Goal: Task Accomplishment & Management: Use online tool/utility

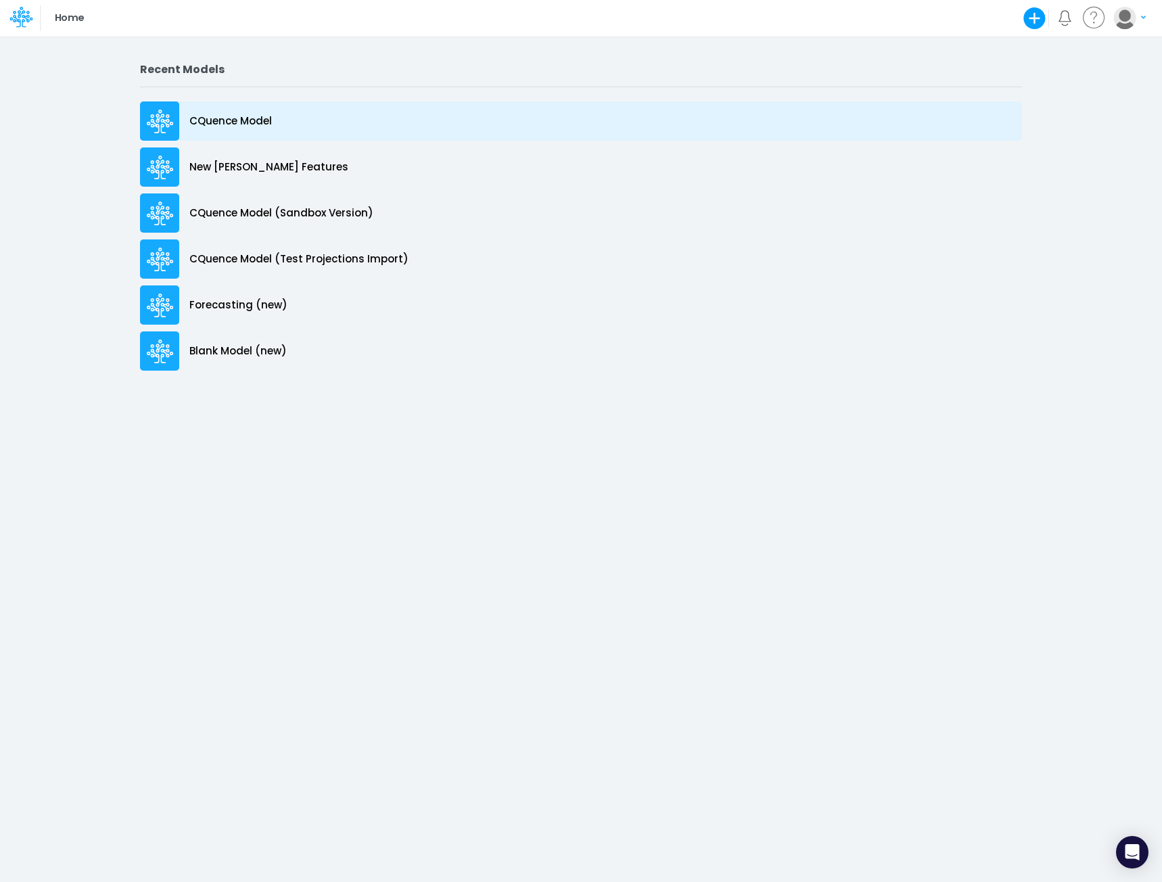
click at [249, 125] on p "CQuence Model" at bounding box center [230, 122] width 82 height 16
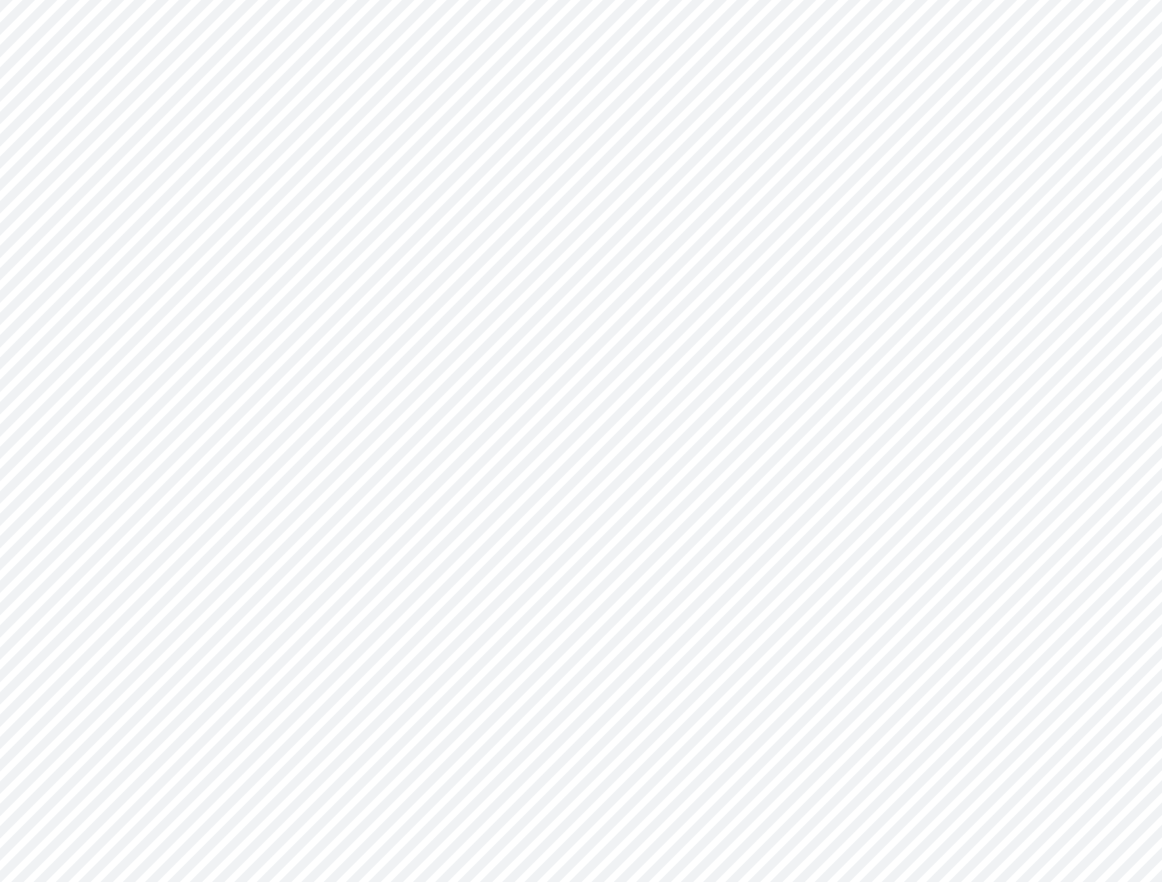
type input "Consolidated All by Month"
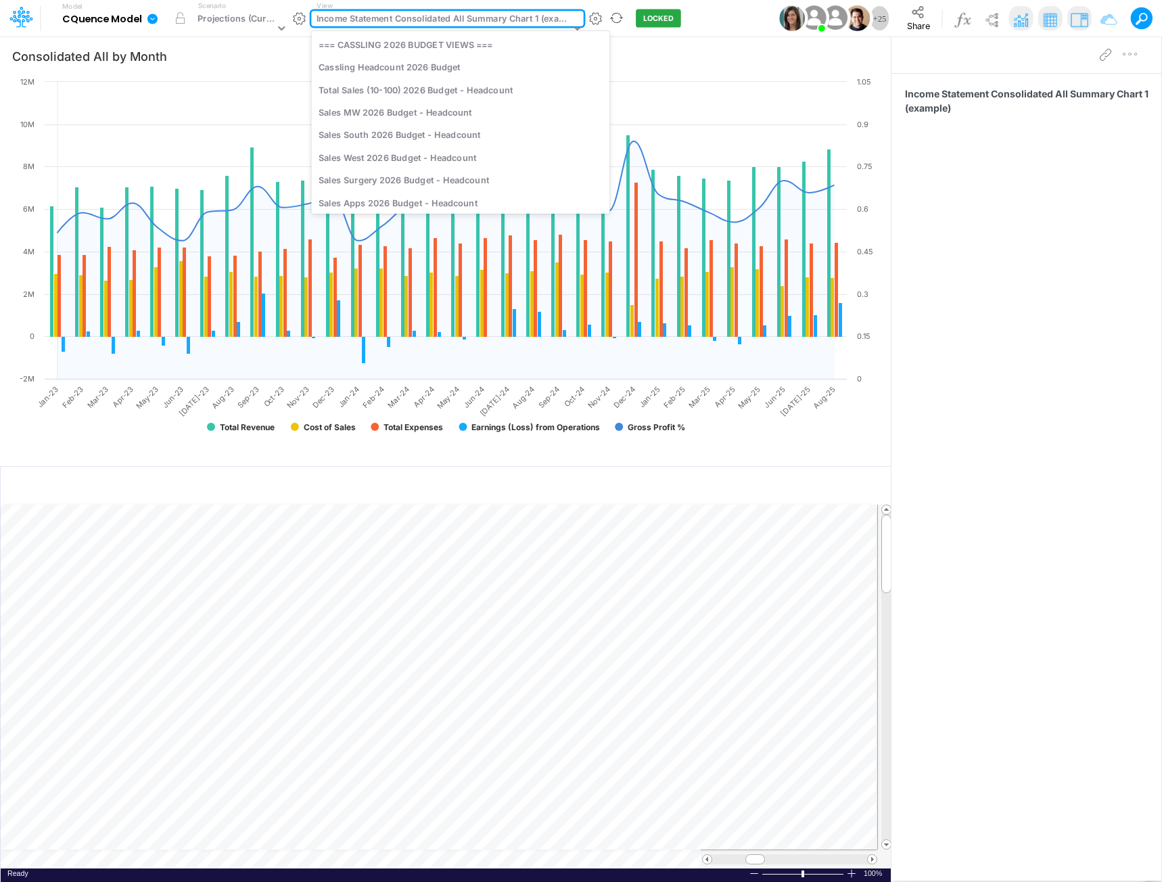
click at [456, 22] on div "Income Statement Consolidated All Summary Chart 1 (example)" at bounding box center [443, 20] width 254 height 16
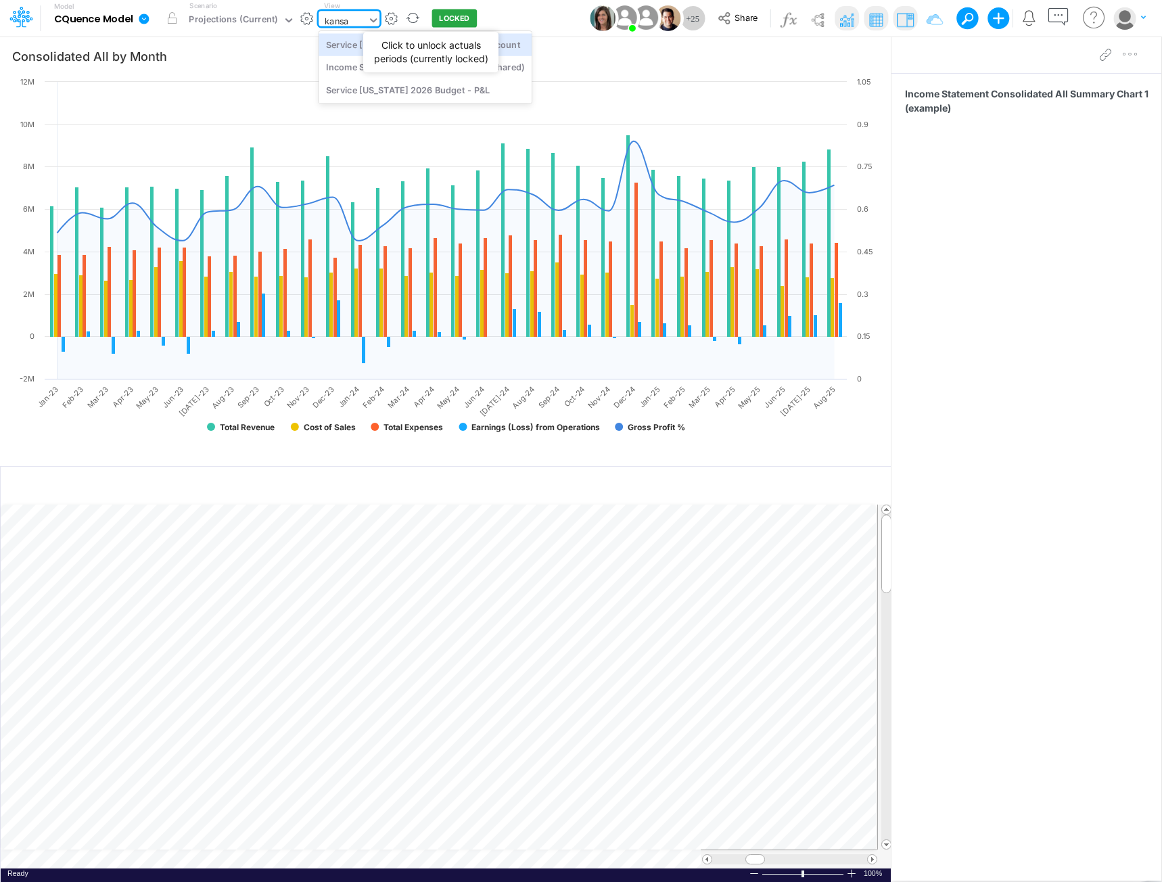
type input "kansas"
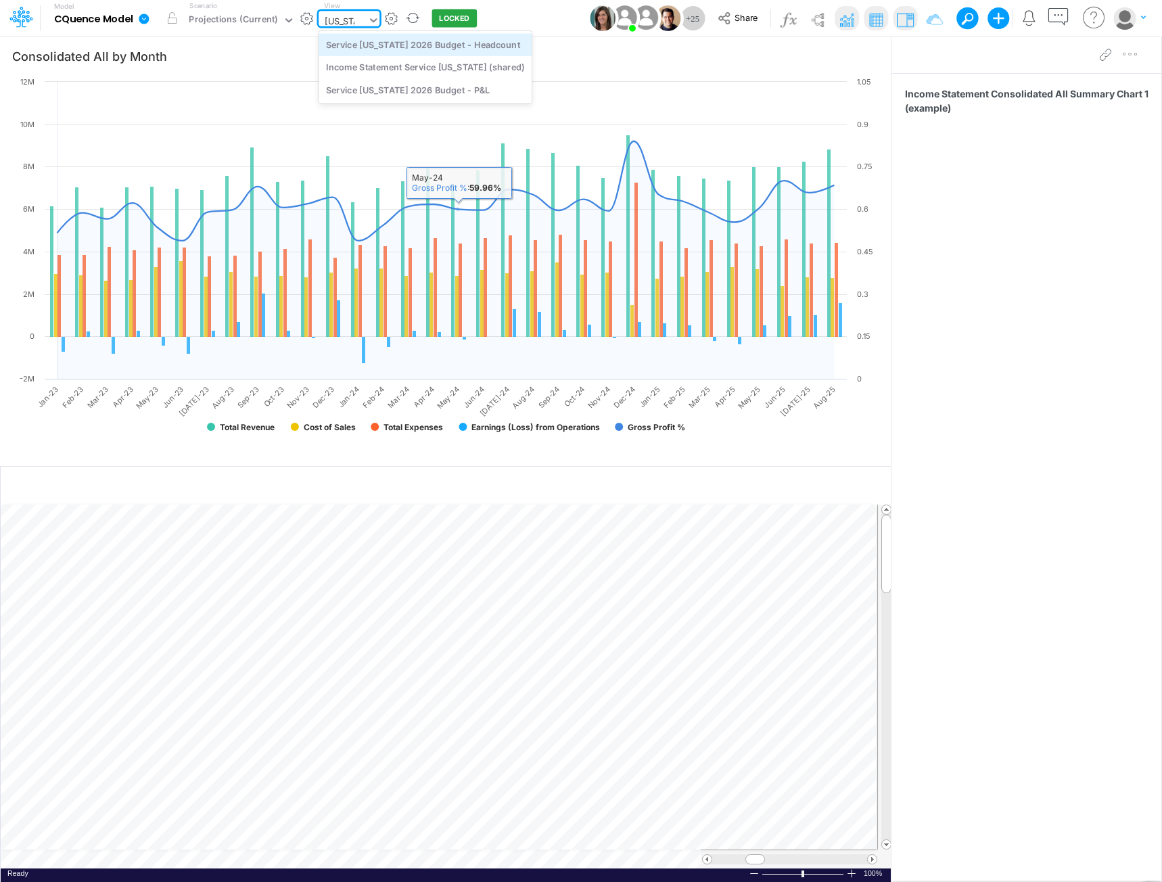
click at [440, 48] on div "Service Kansas 2026 Budget - Headcount" at bounding box center [424, 44] width 213 height 22
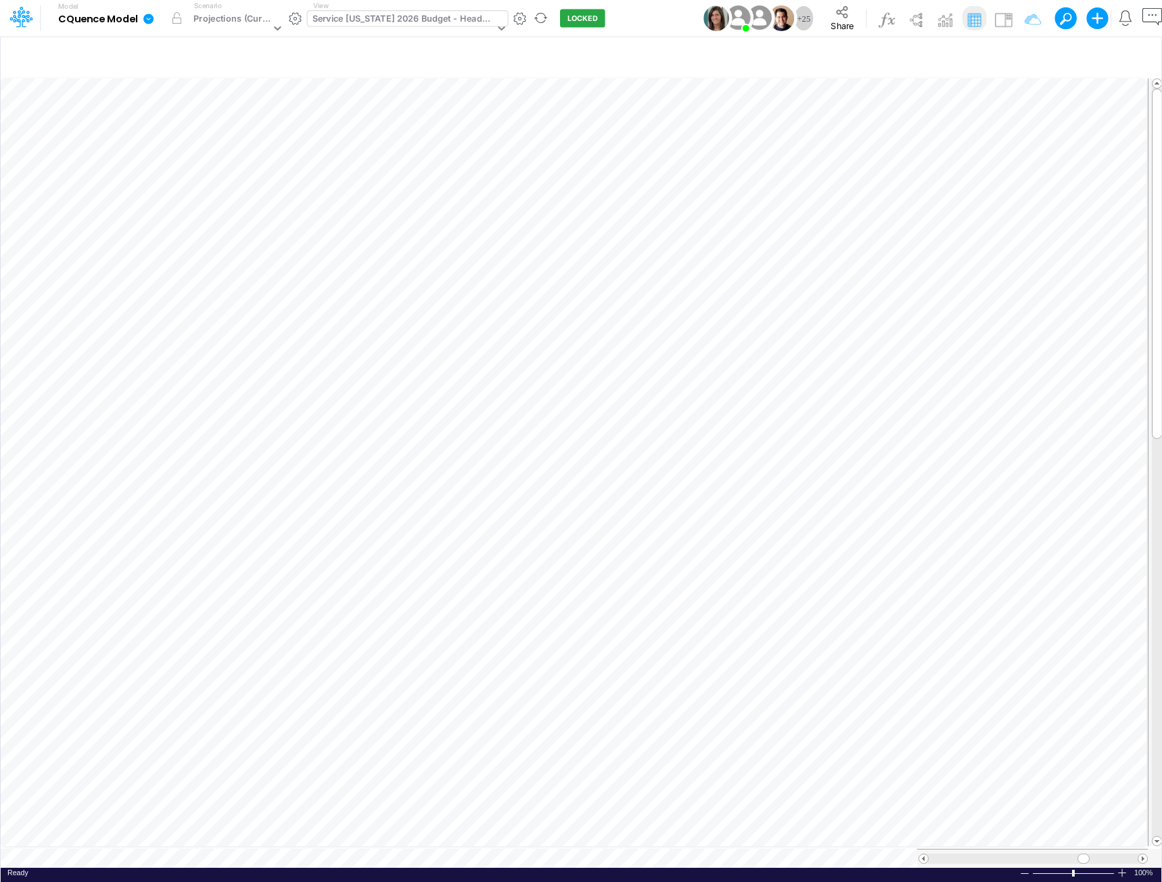
scroll to position [7, 1]
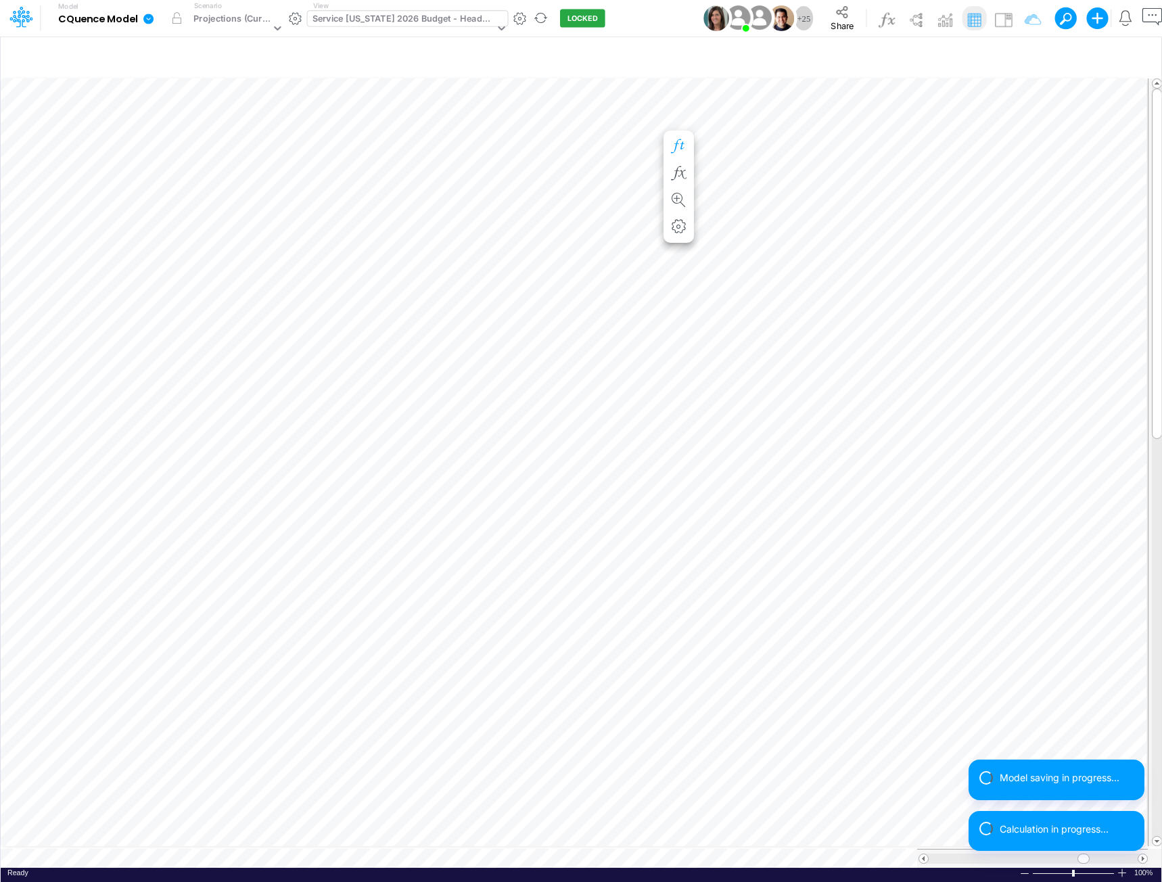
scroll to position [7, 1]
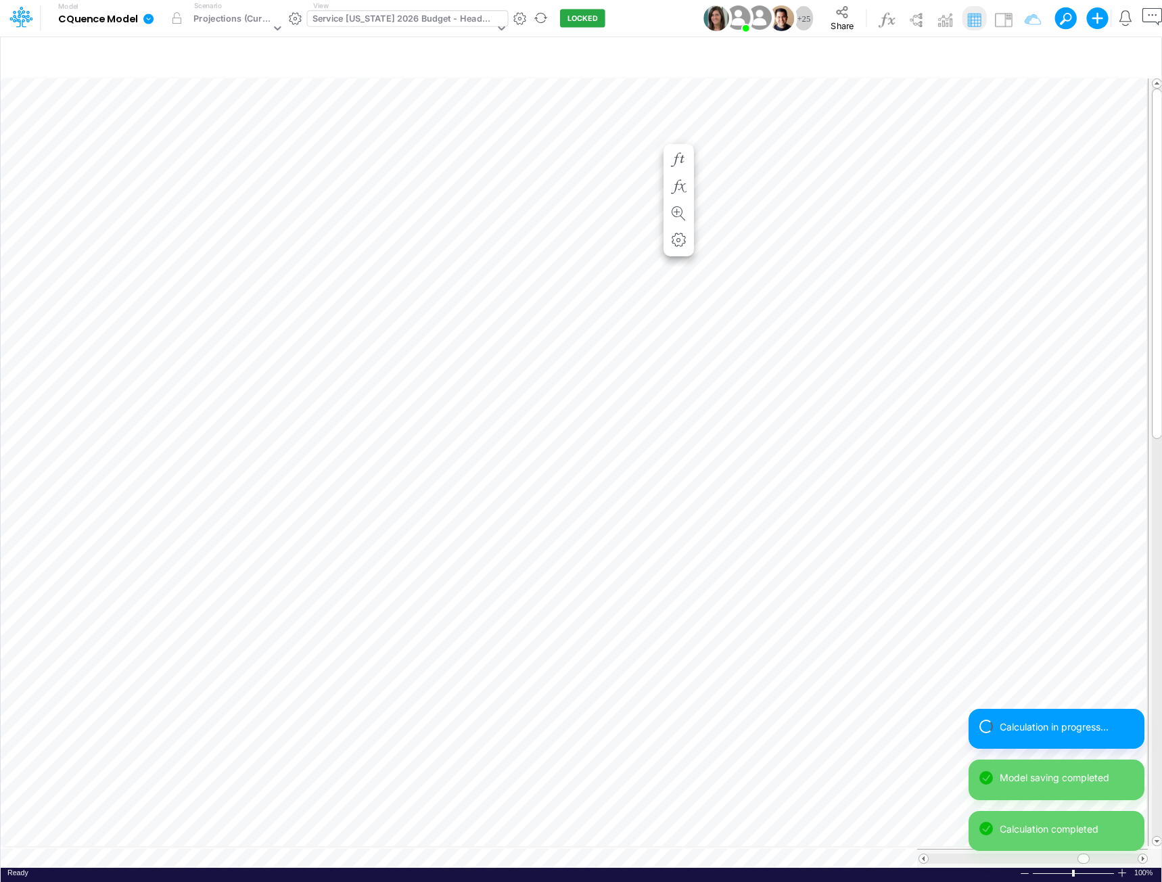
scroll to position [7, 1]
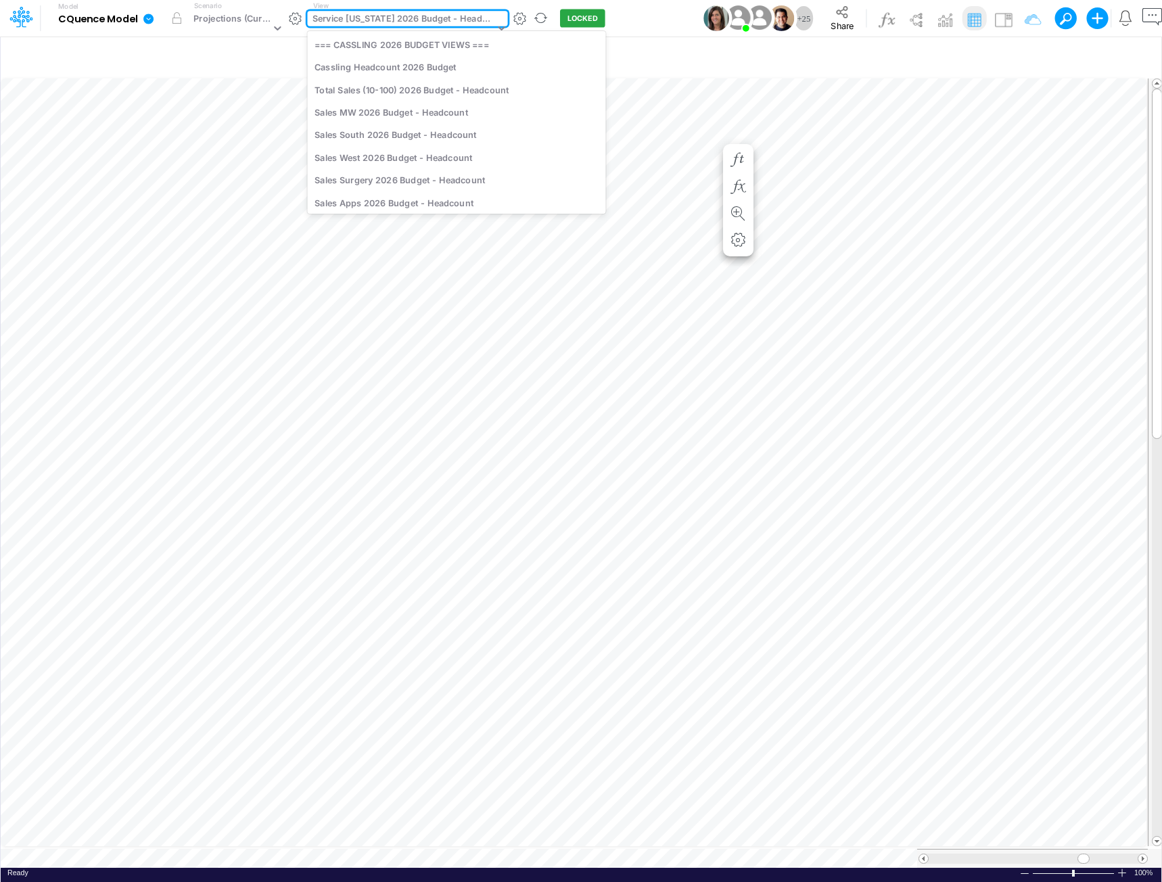
click at [374, 22] on div "Service Kansas 2026 Budget - Headcount" at bounding box center [403, 20] width 182 height 16
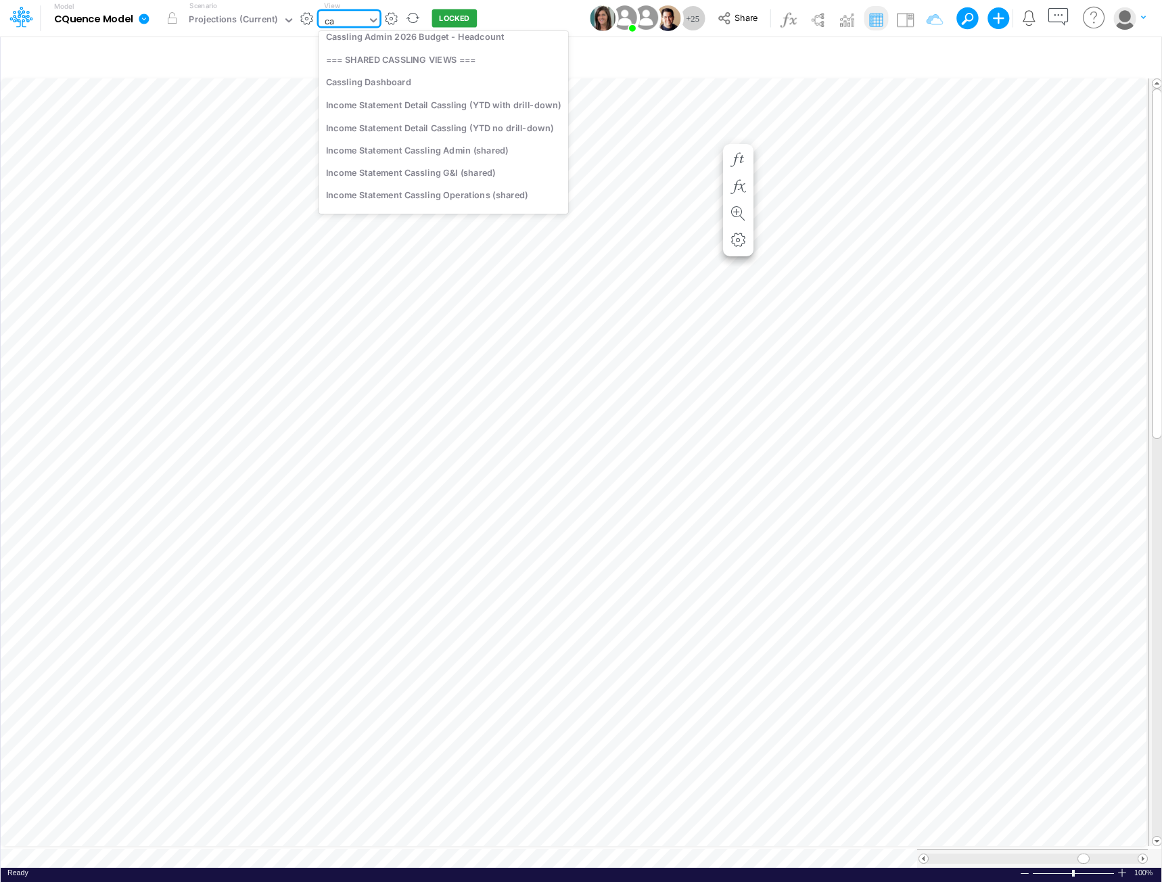
type input "cal"
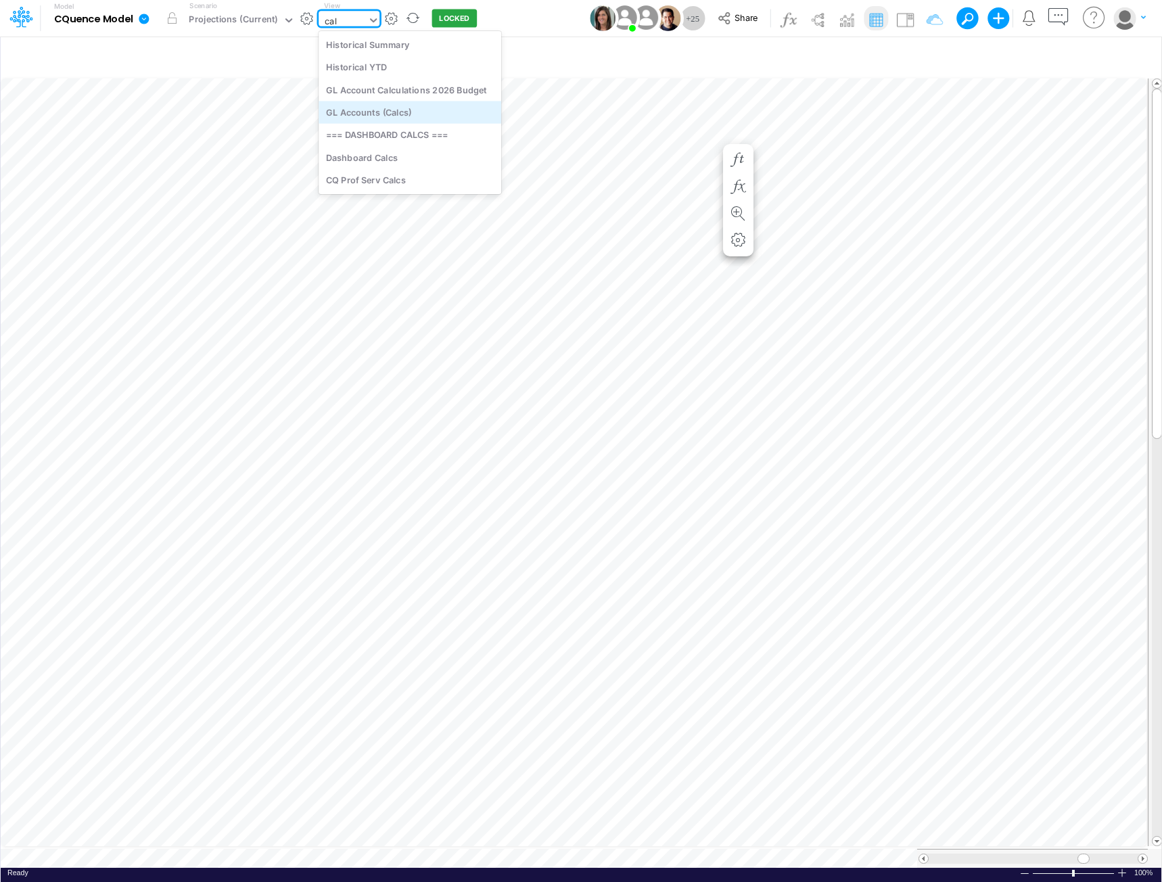
click at [387, 110] on div "GL Accounts (Calcs)" at bounding box center [409, 112] width 183 height 22
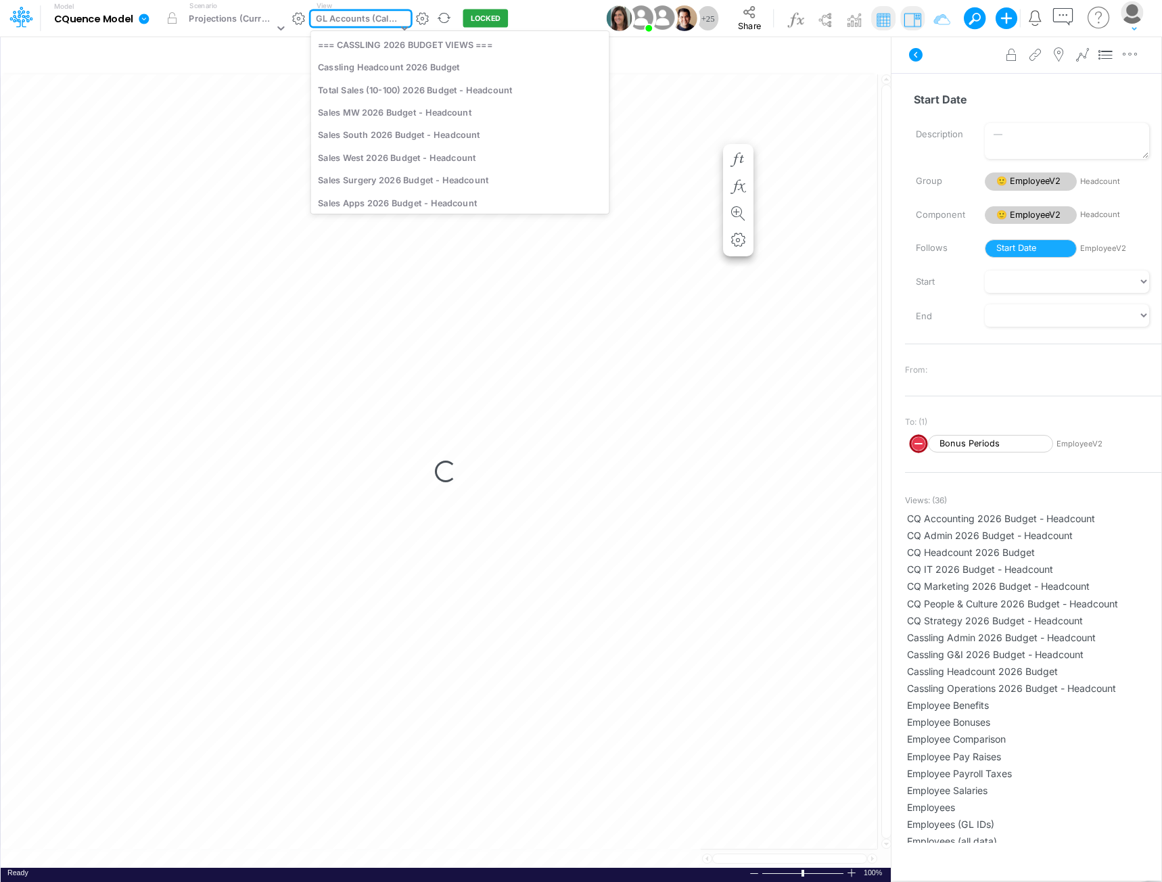
click at [352, 20] on div "GL Accounts (Calcs)" at bounding box center [357, 20] width 82 height 16
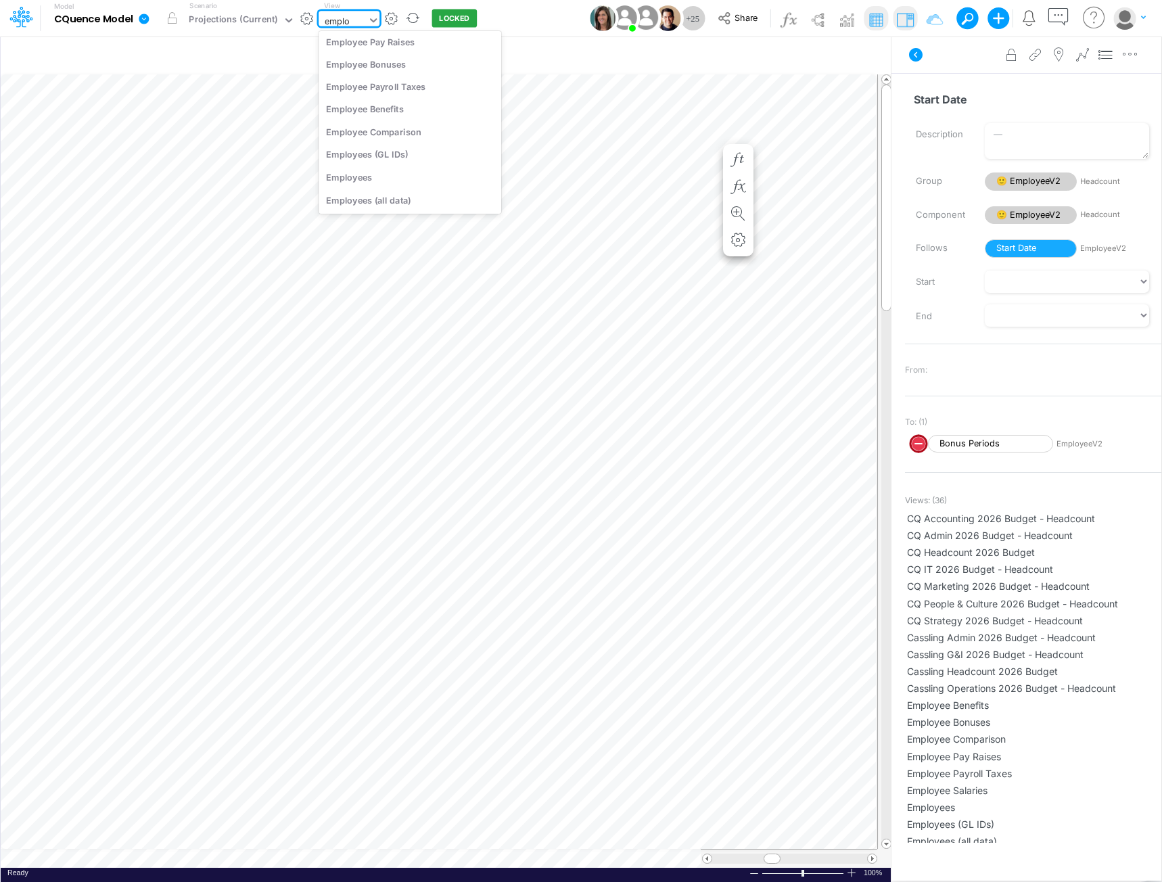
scroll to position [28, 0]
type input "employees"
click at [378, 70] on div "Employees" at bounding box center [409, 67] width 183 height 22
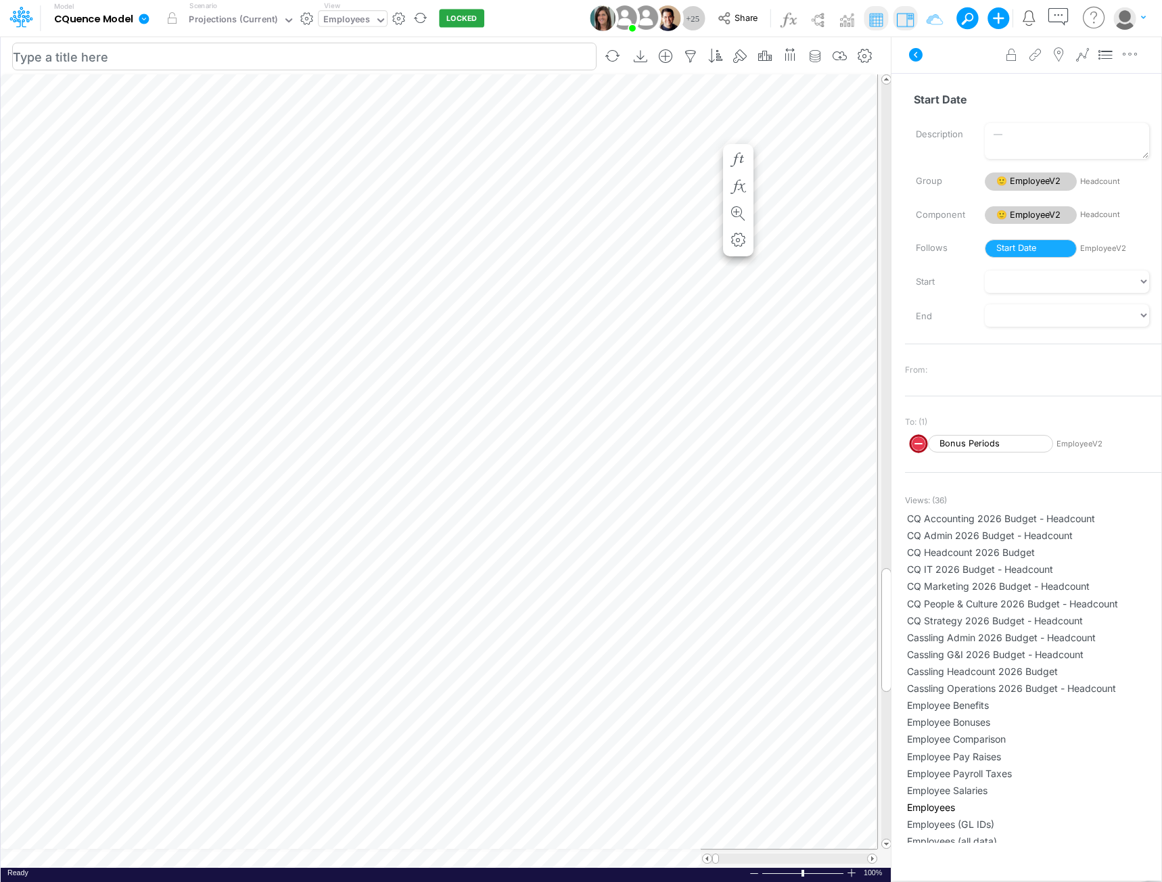
scroll to position [7, 1]
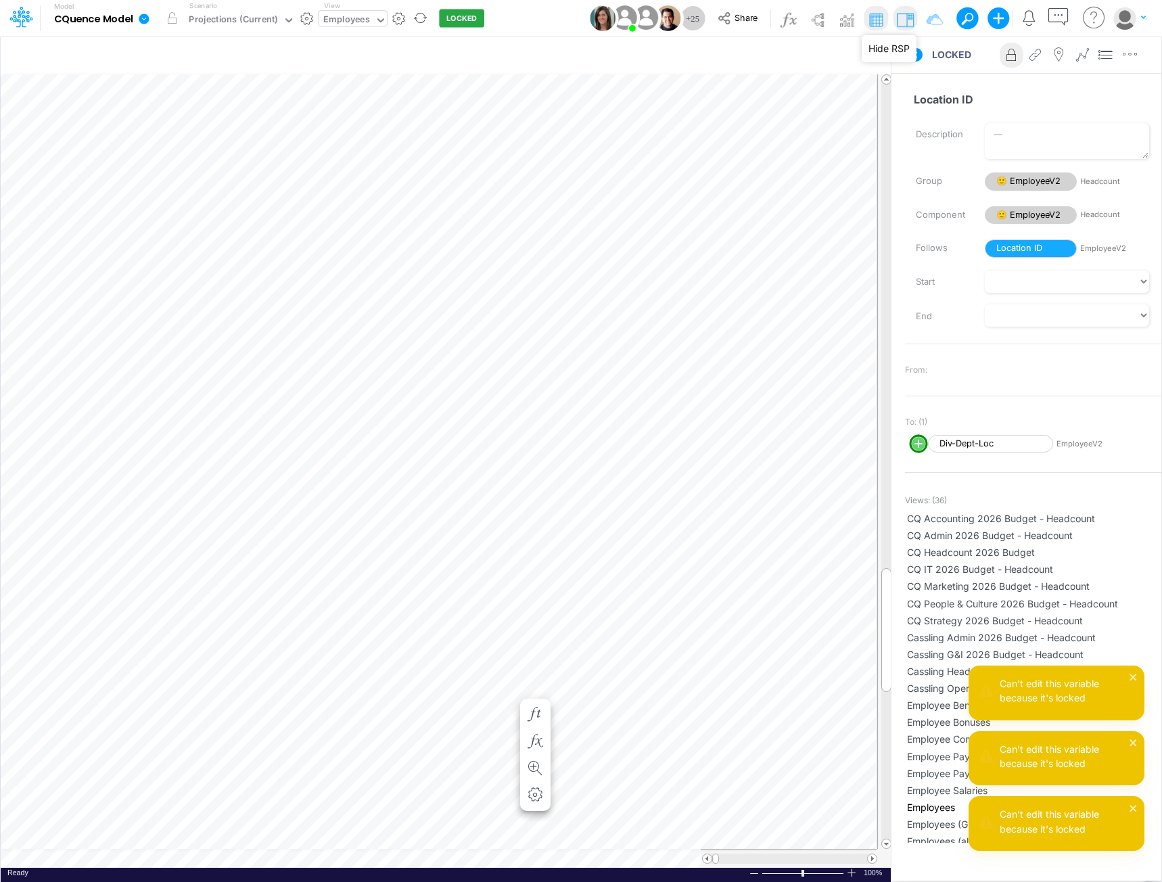
click at [909, 20] on img at bounding box center [905, 20] width 22 height 22
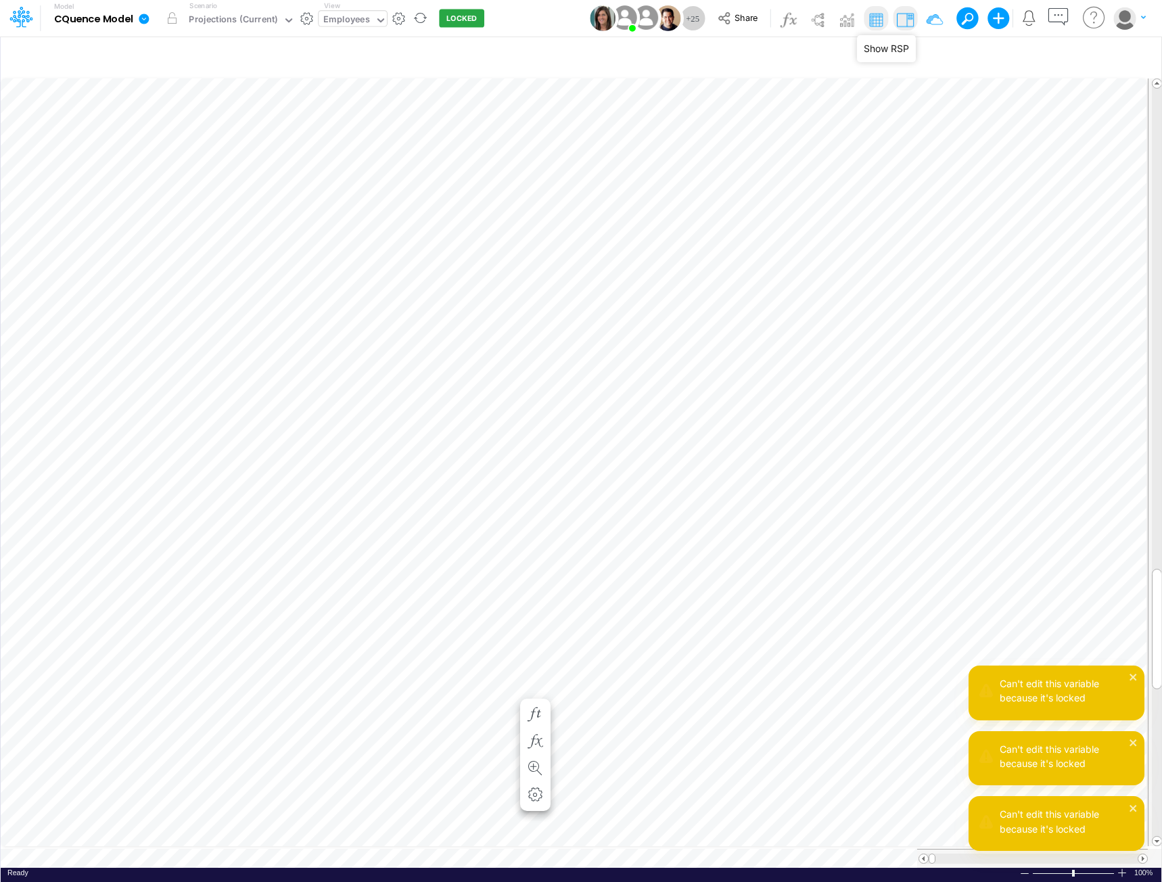
click at [908, 23] on img at bounding box center [905, 20] width 22 height 22
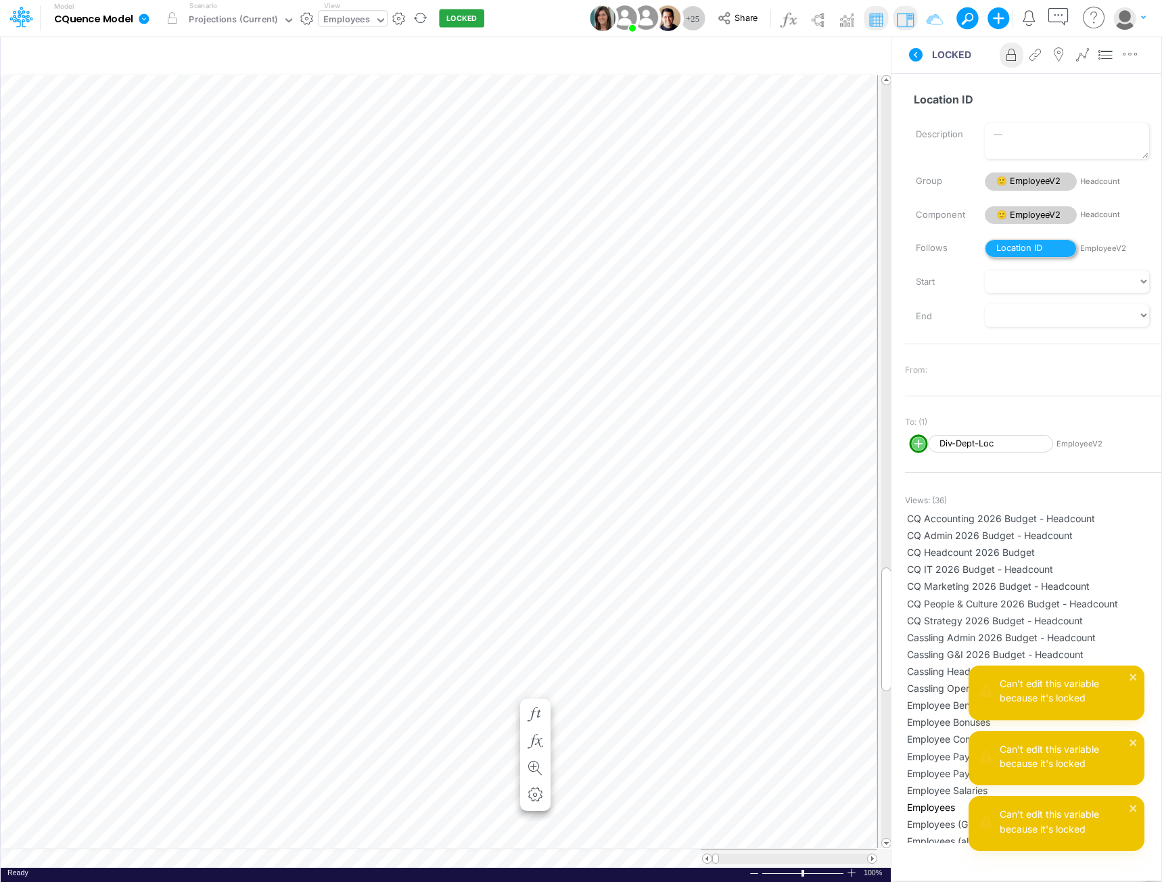
click at [1029, 250] on span "Location ID" at bounding box center [1031, 248] width 92 height 18
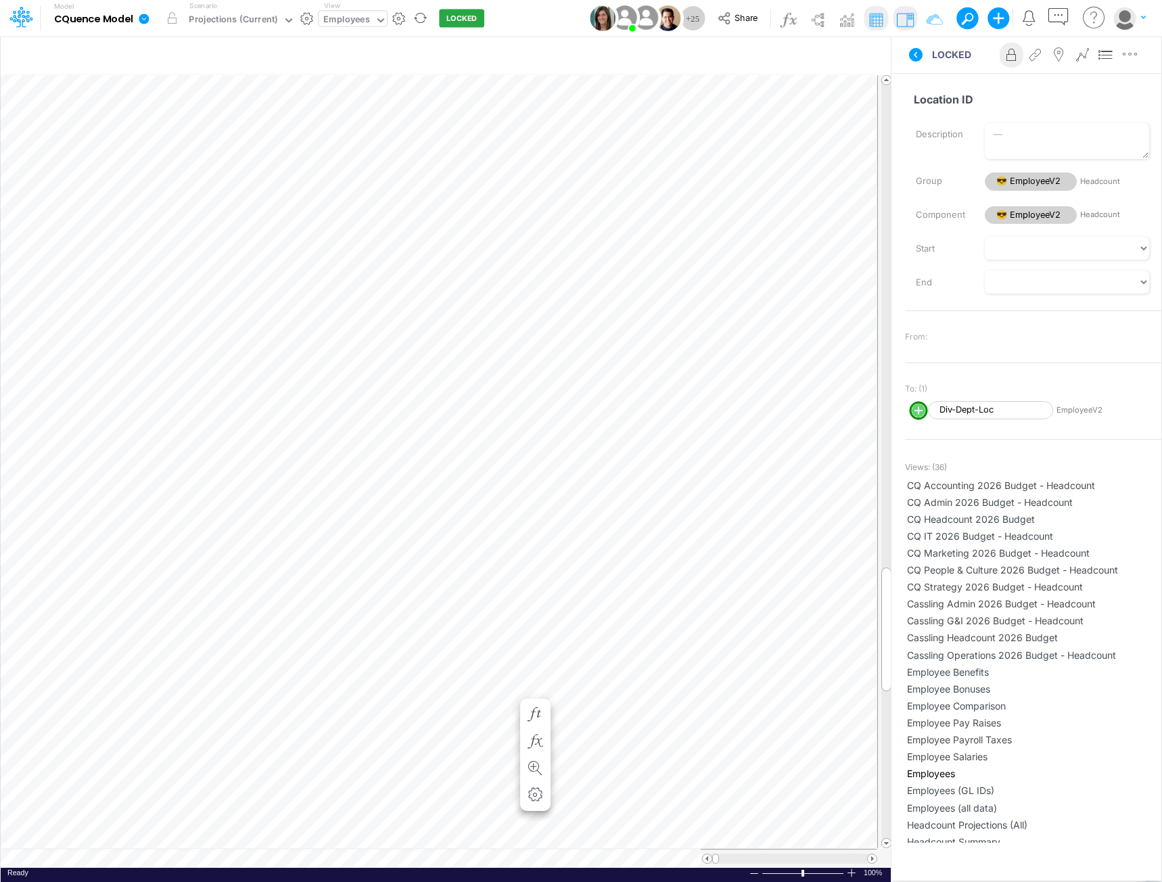
click at [1008, 56] on icon at bounding box center [1011, 55] width 20 height 14
click at [509, 688] on div "Paste Cut Copy AutoFill 100 000 100 200 300 400 500 510 520 530 540 600 601 602…" at bounding box center [446, 470] width 890 height 793
click at [501, 712] on span "510" at bounding box center [498, 709] width 27 height 11
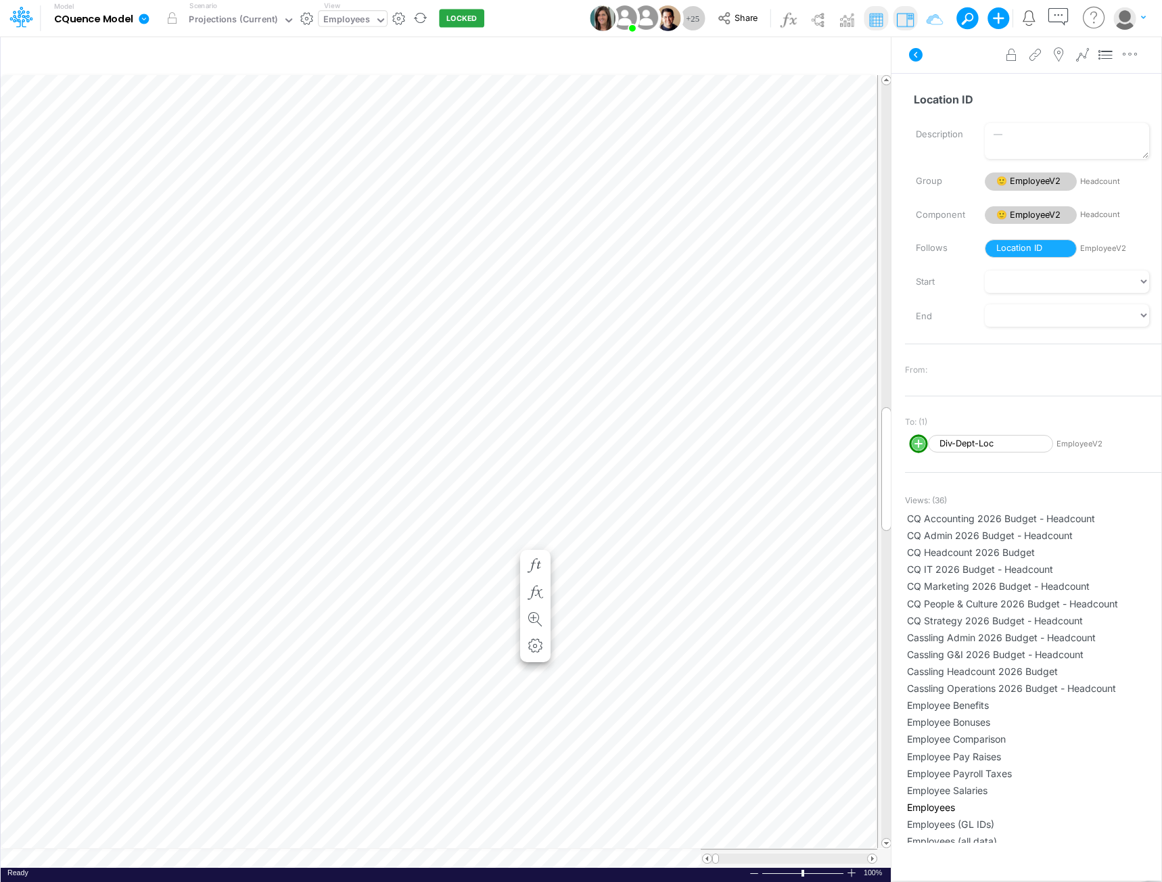
click at [509, 540] on div "Paste Cut Copy AutoFill 100 000 100 200 300 400 500 510 520 530 540 600 601 602…" at bounding box center [446, 470] width 890 height 793
click at [500, 642] on span "510" at bounding box center [498, 643] width 27 height 11
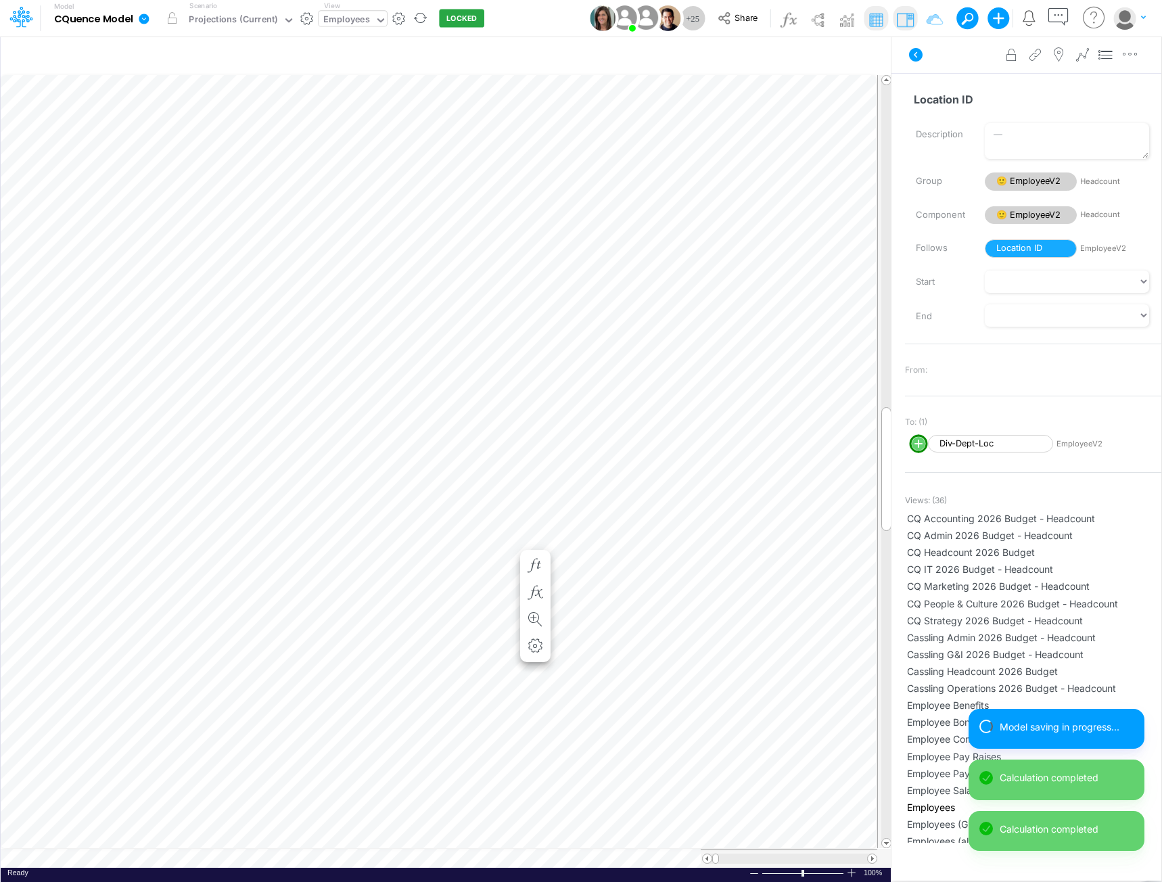
click at [350, 20] on div "Employees" at bounding box center [346, 21] width 46 height 16
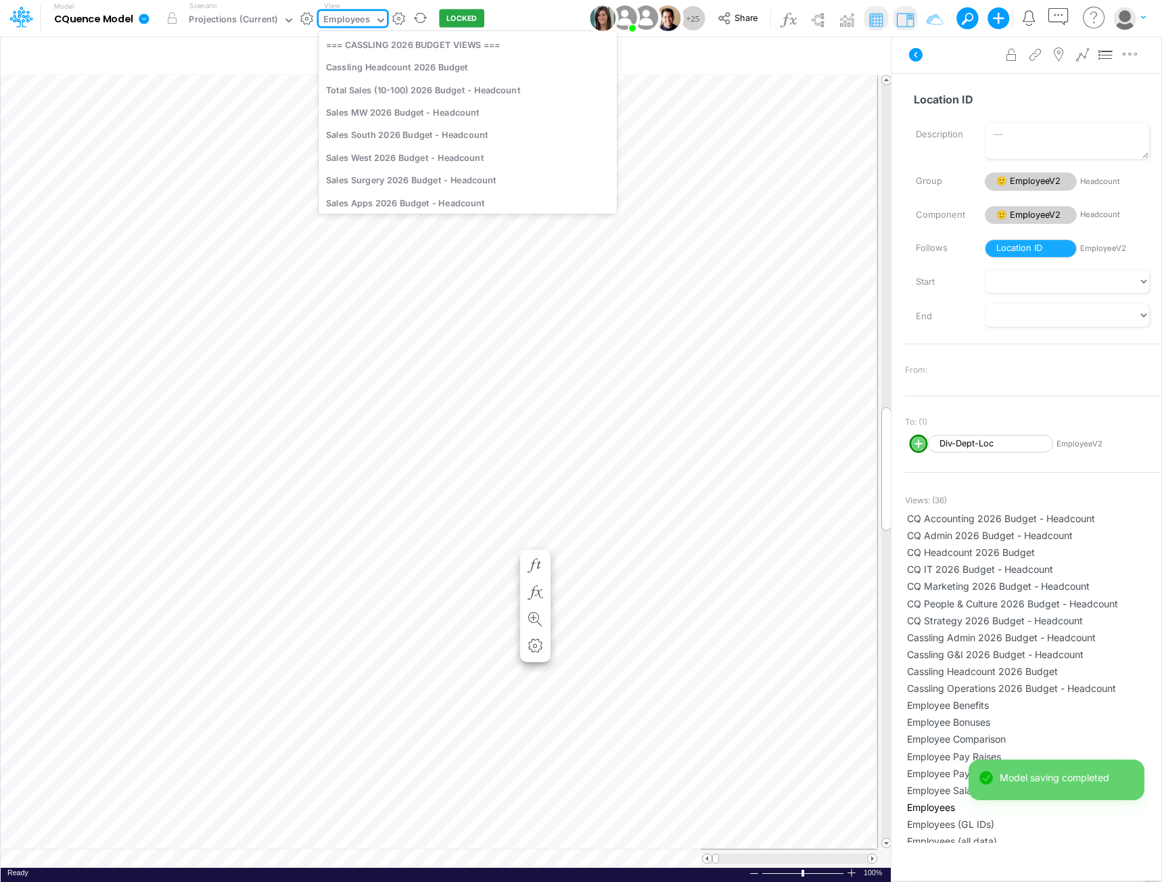
scroll to position [3472, 0]
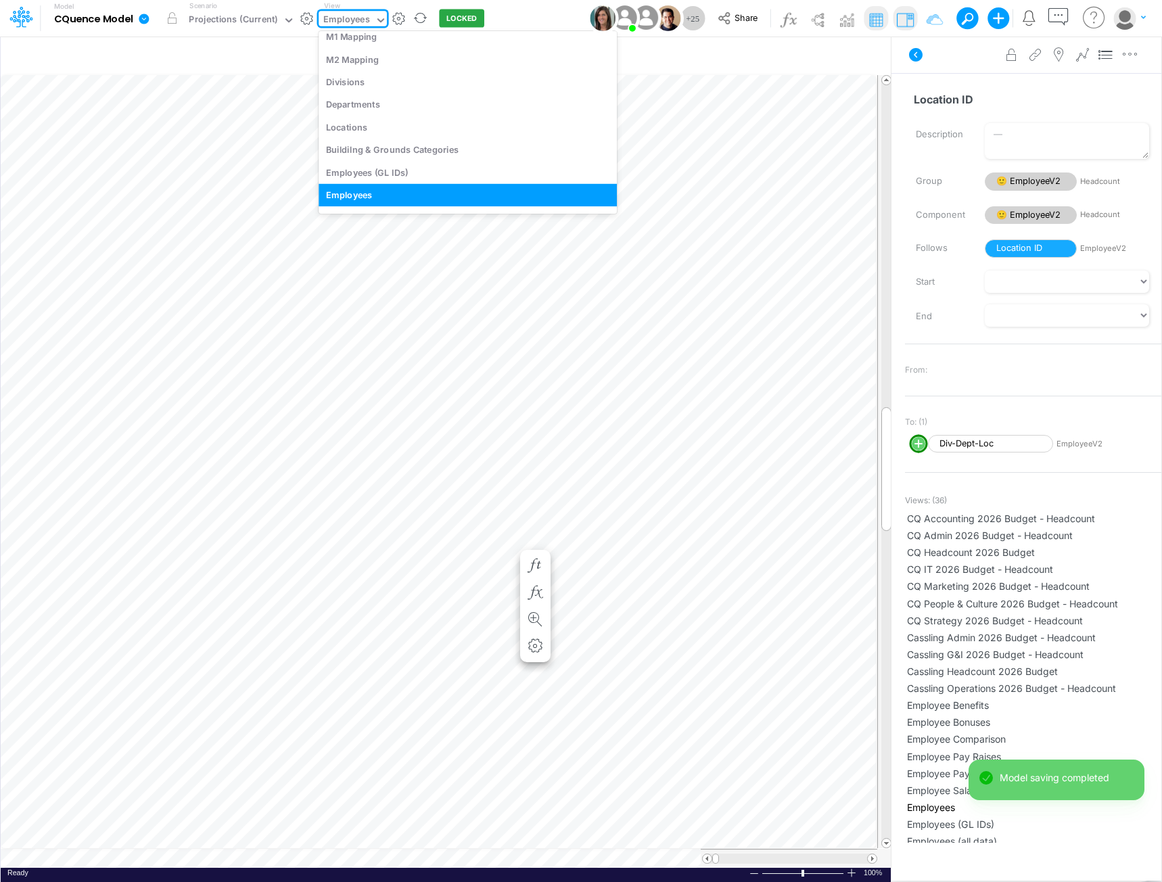
click at [350, 20] on div "Employees" at bounding box center [346, 21] width 46 height 16
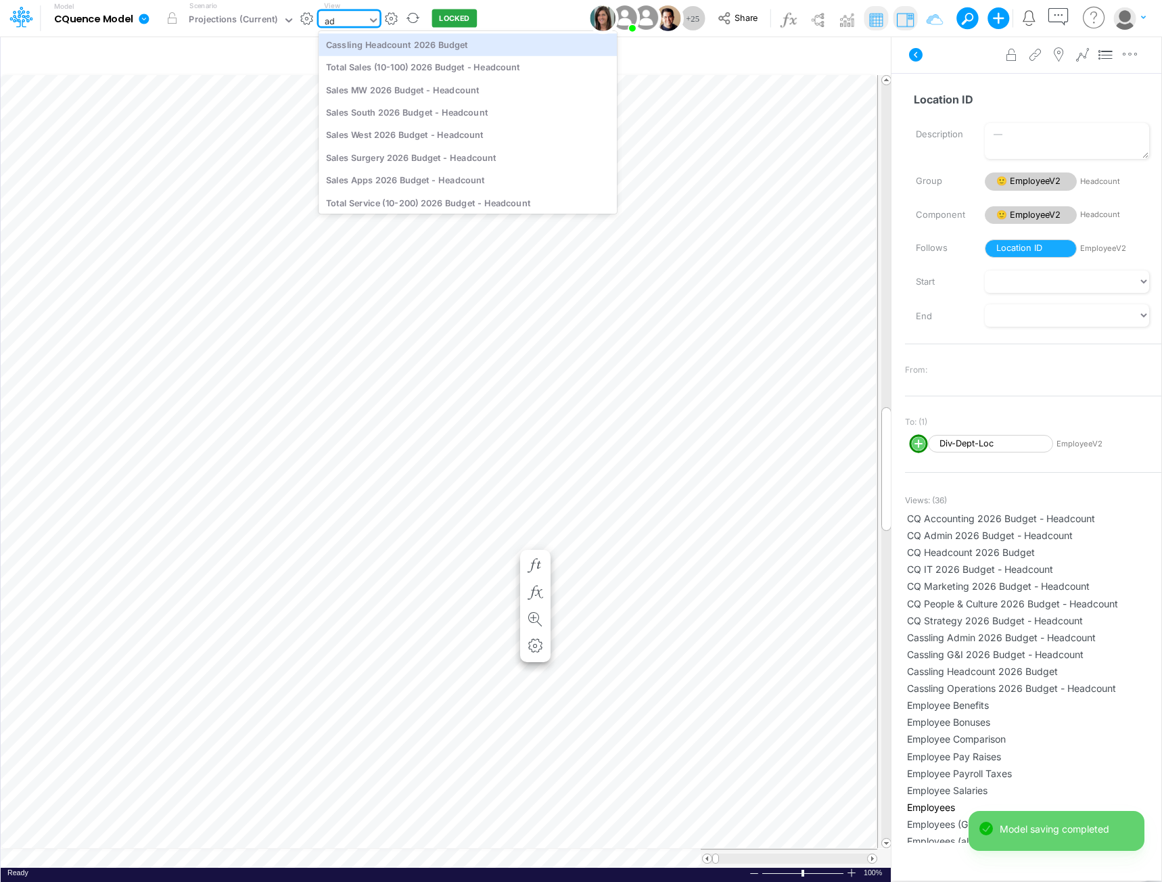
type input "adm"
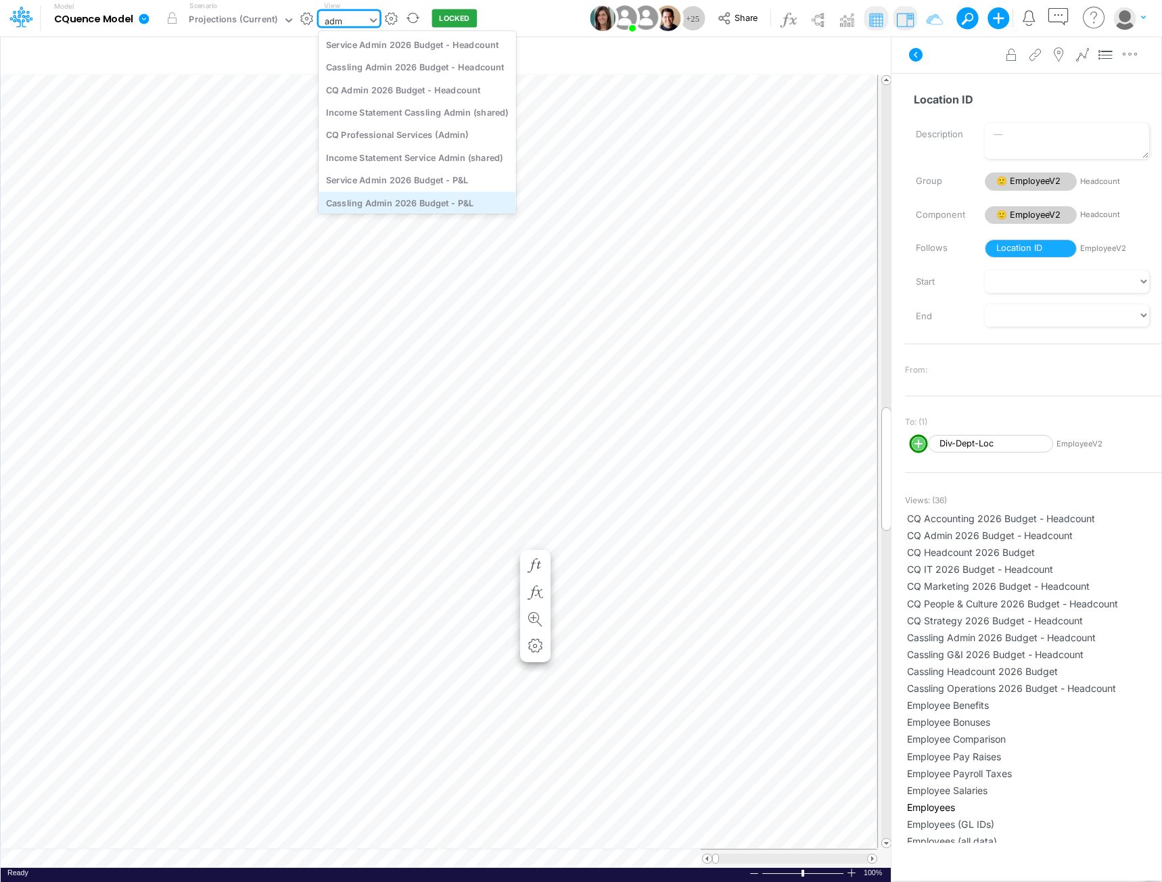
click at [375, 199] on div "Cassling Admin 2026 Budget - P&L" at bounding box center [416, 202] width 197 height 22
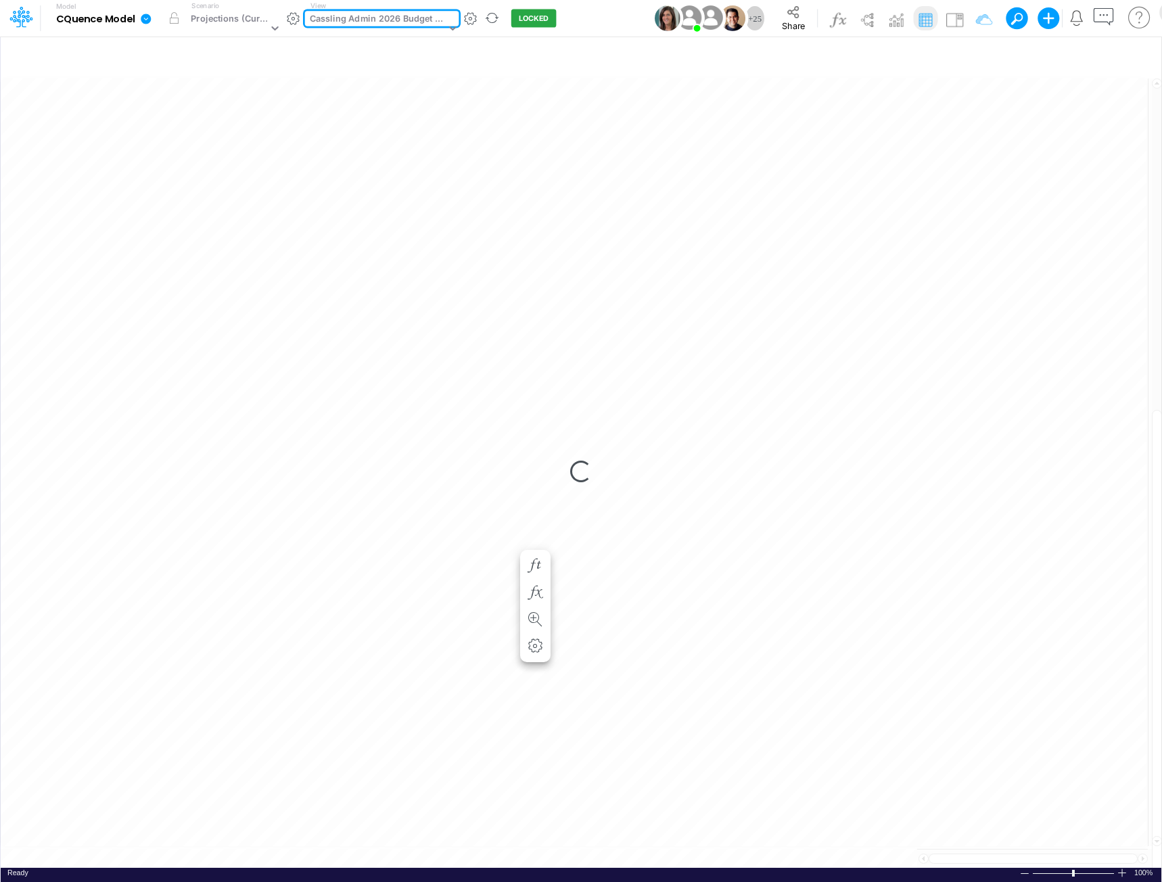
click at [358, 20] on div "Cassling Admin 2026 Budget - P&L" at bounding box center [378, 20] width 136 height 16
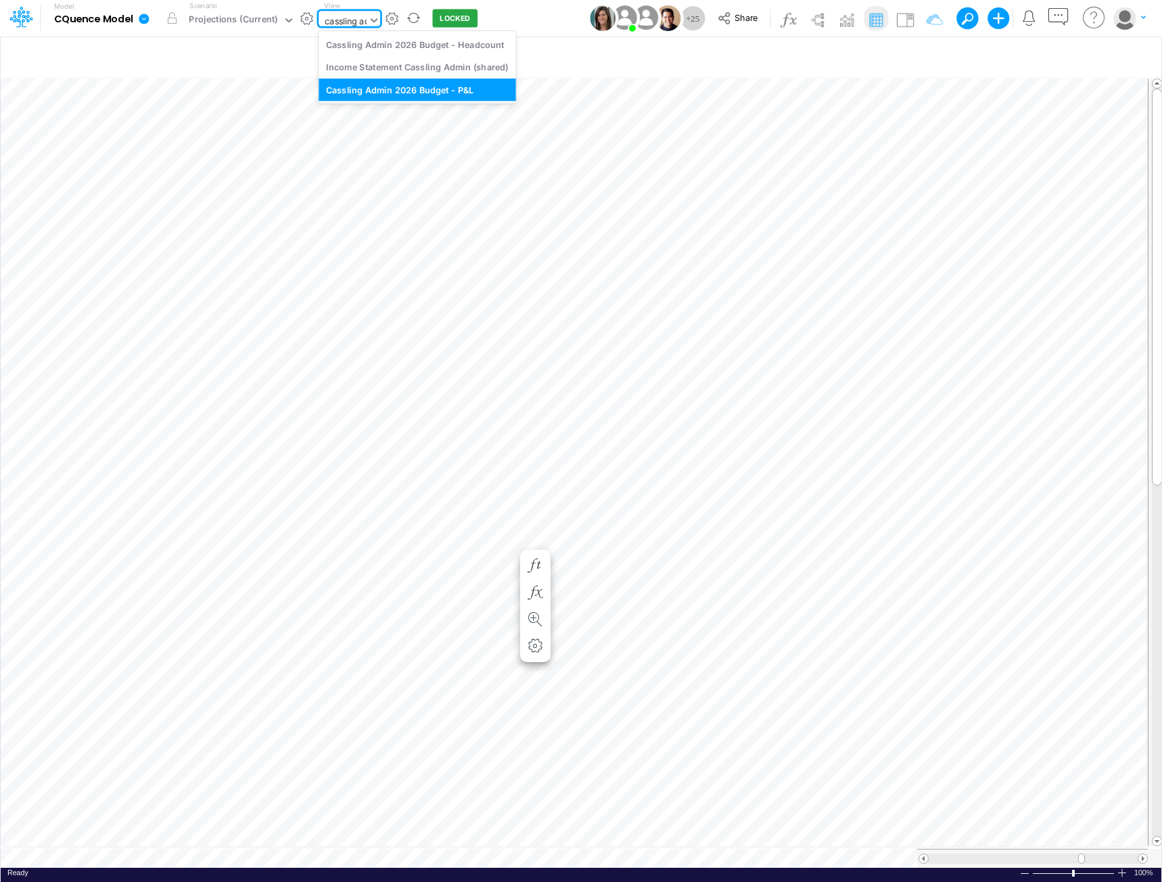
type input "cassling adm"
click at [377, 48] on div "Cassling Admin 2026 Budget - Headcount" at bounding box center [416, 44] width 197 height 22
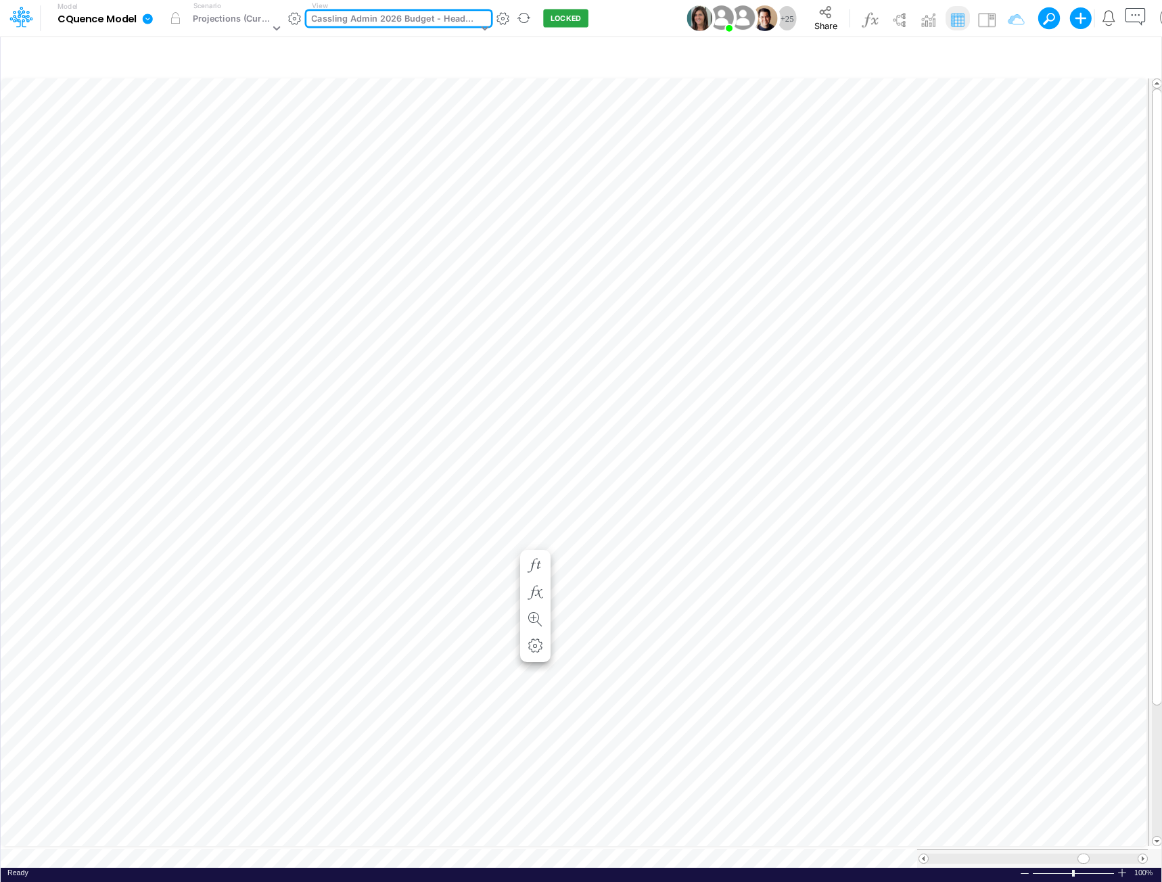
click at [421, 19] on div "Cassling Admin 2026 Budget - Headcount" at bounding box center [394, 20] width 166 height 16
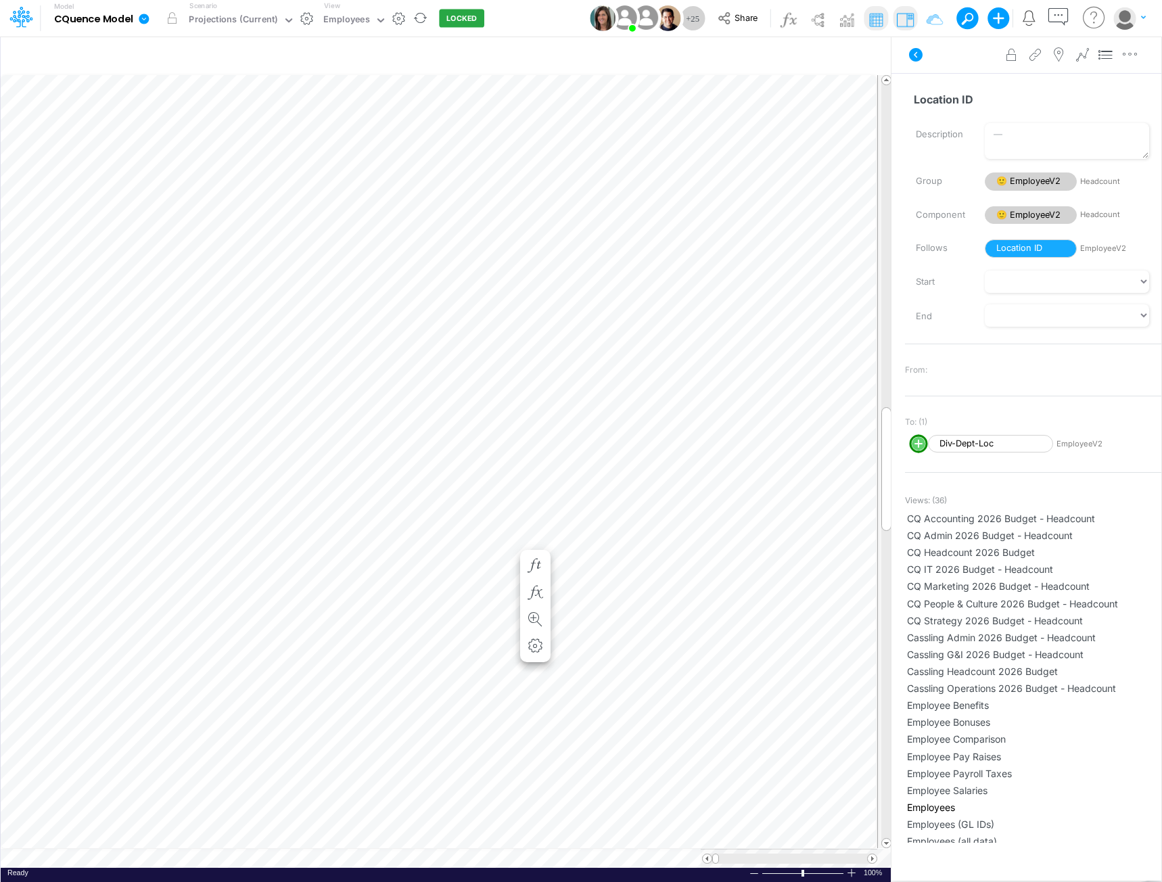
scroll to position [7, 1]
click at [908, 16] on img at bounding box center [905, 20] width 22 height 22
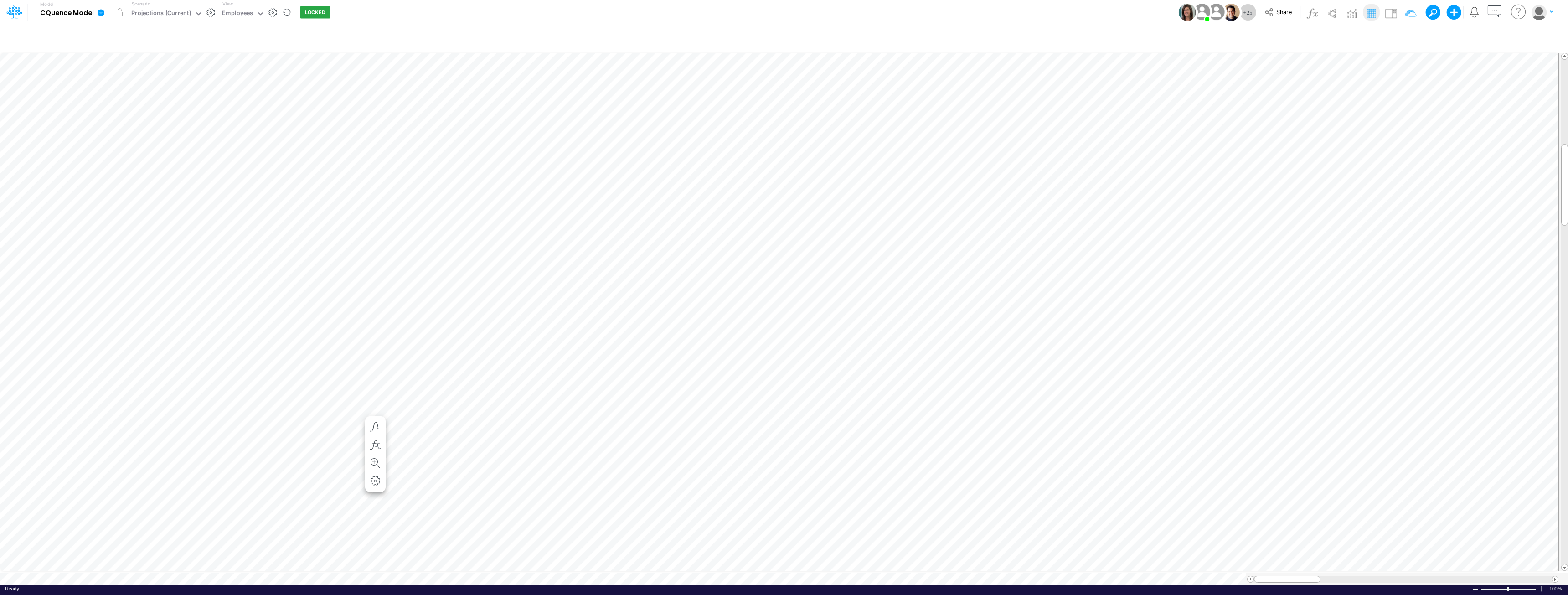
click at [358, 409] on div "Paste Cut Copy AutoFill 100 000 100 200 300 400 500 510 520 530 540 600 601 602…" at bounding box center [784, 318] width 1567 height 534
click at [342, 481] on span "510" at bounding box center [336, 480] width 18 height 7
click at [240, 11] on div "Employees" at bounding box center [237, 14] width 31 height 11
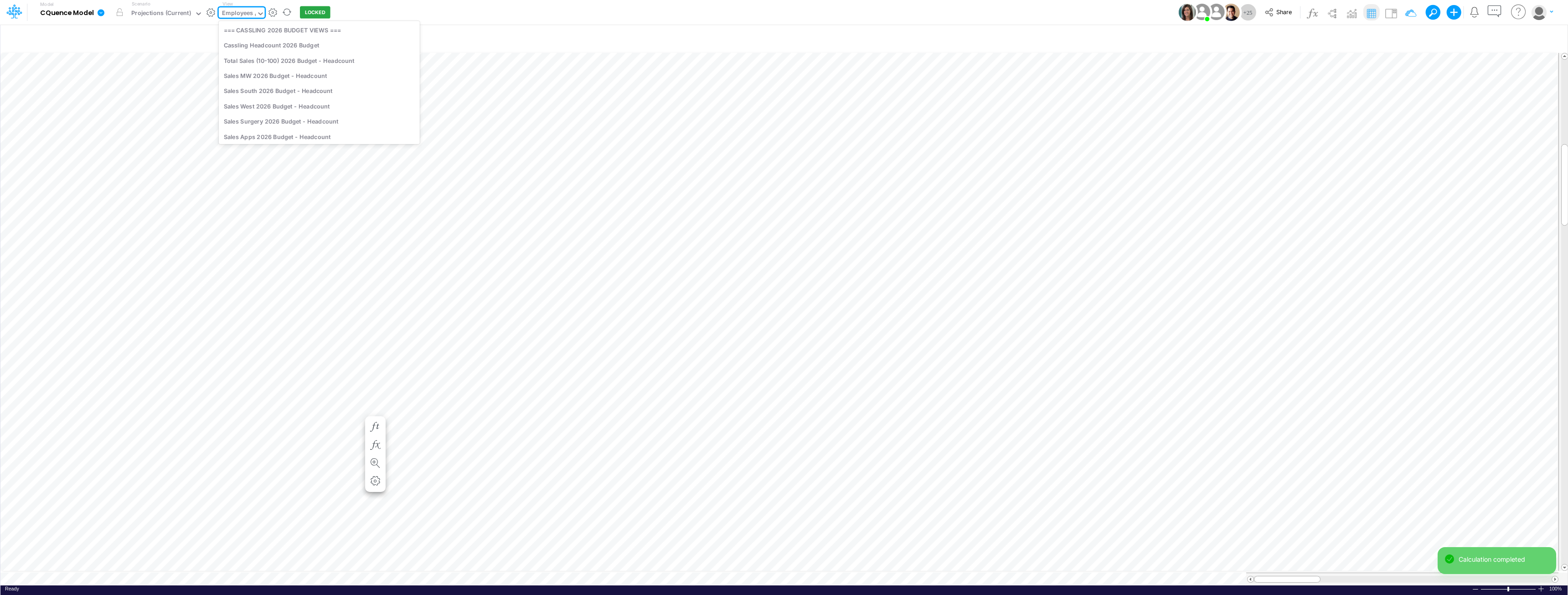
type input "calcul"
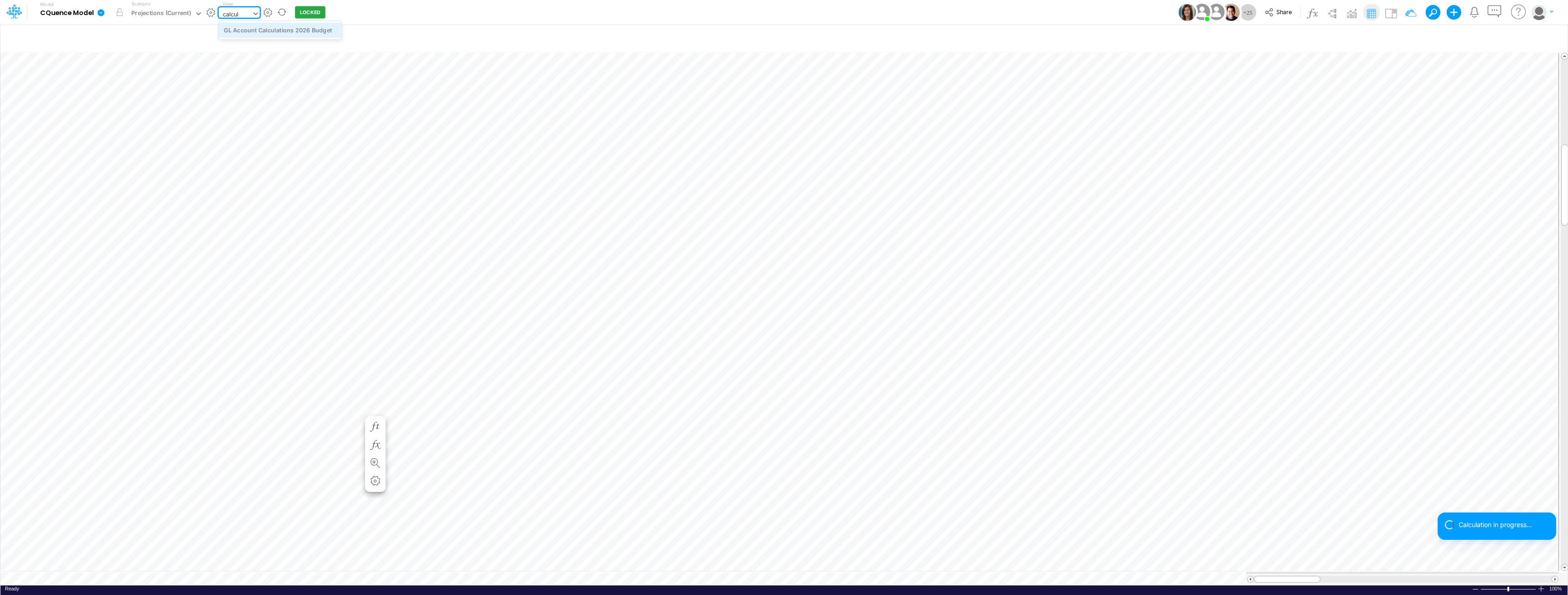
click at [282, 30] on div "GL Account Calculations 2026 Budget" at bounding box center [280, 30] width 123 height 15
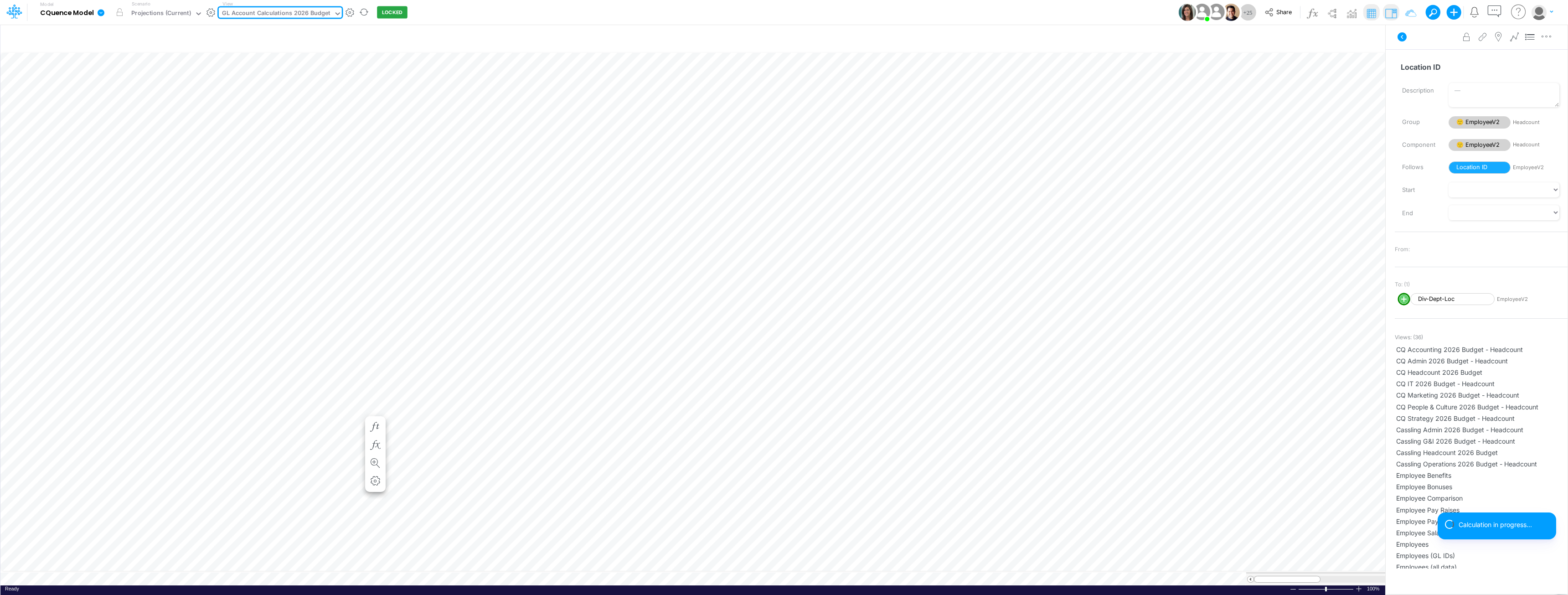
scroll to position [5, 1]
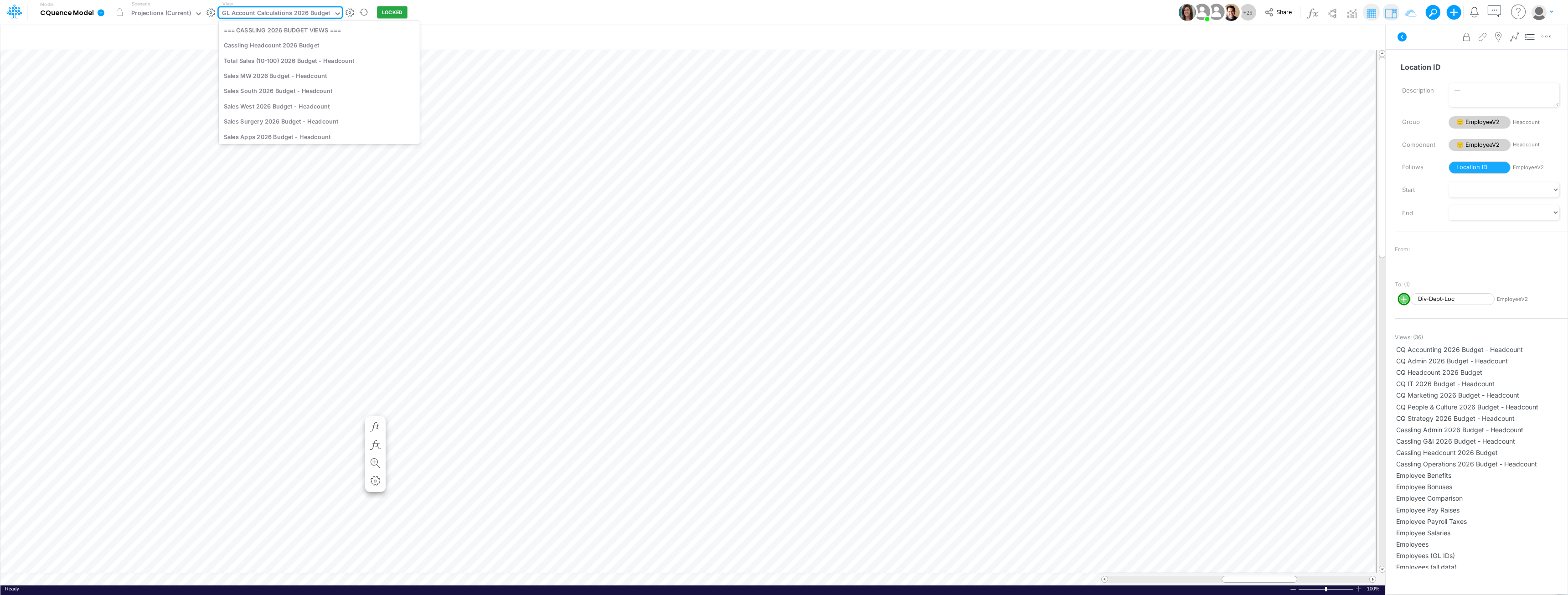
click at [282, 13] on div "GL Account Calculations 2026 Budget" at bounding box center [276, 14] width 109 height 11
click at [282, 110] on div "GL Accounts (Calcs)" at bounding box center [320, 113] width 201 height 15
click at [270, 12] on div "GL Accounts (Calcs)" at bounding box center [251, 14] width 58 height 11
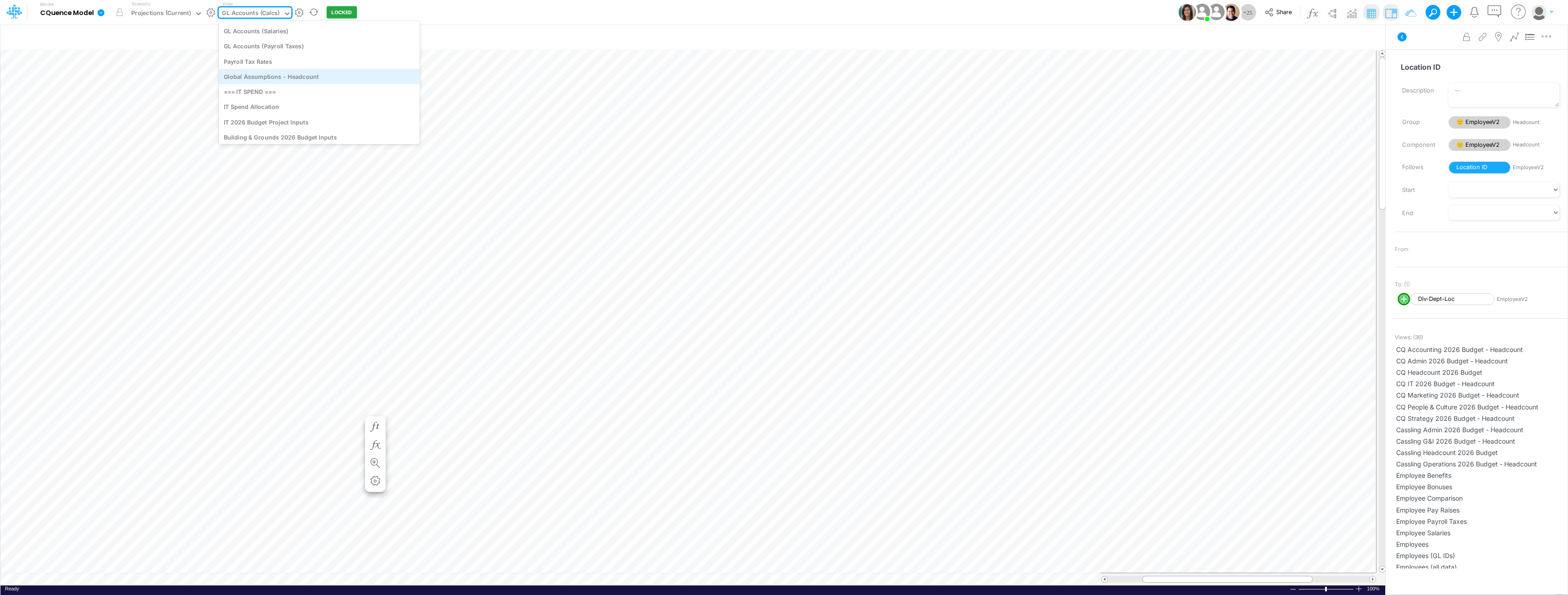
click at [284, 74] on div "Global Assumptions - Headcount" at bounding box center [320, 76] width 201 height 15
